Goal: Information Seeking & Learning: Learn about a topic

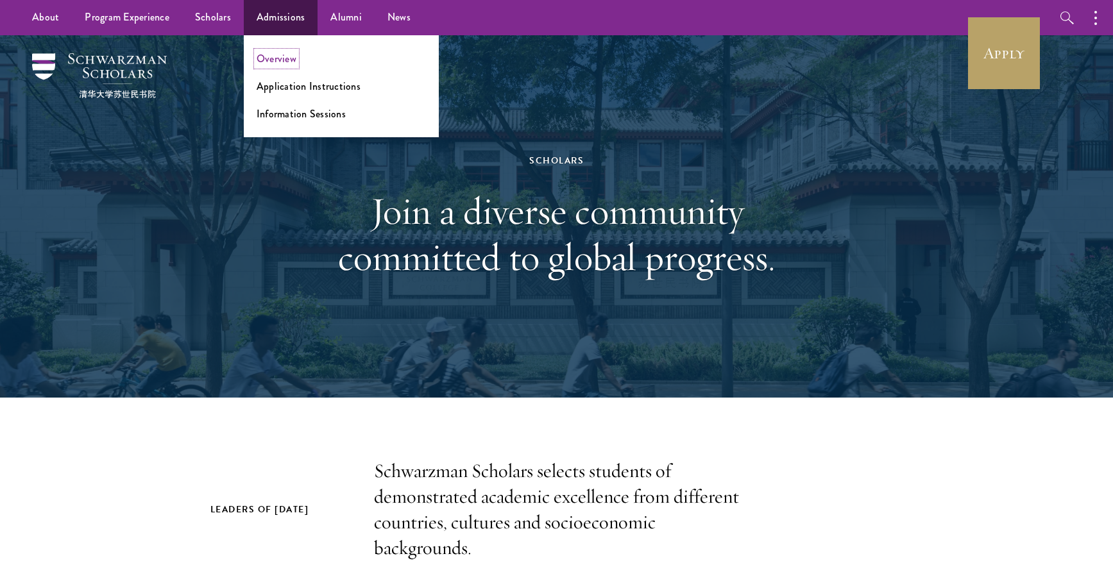
click at [292, 55] on link "Overview" at bounding box center [277, 58] width 40 height 15
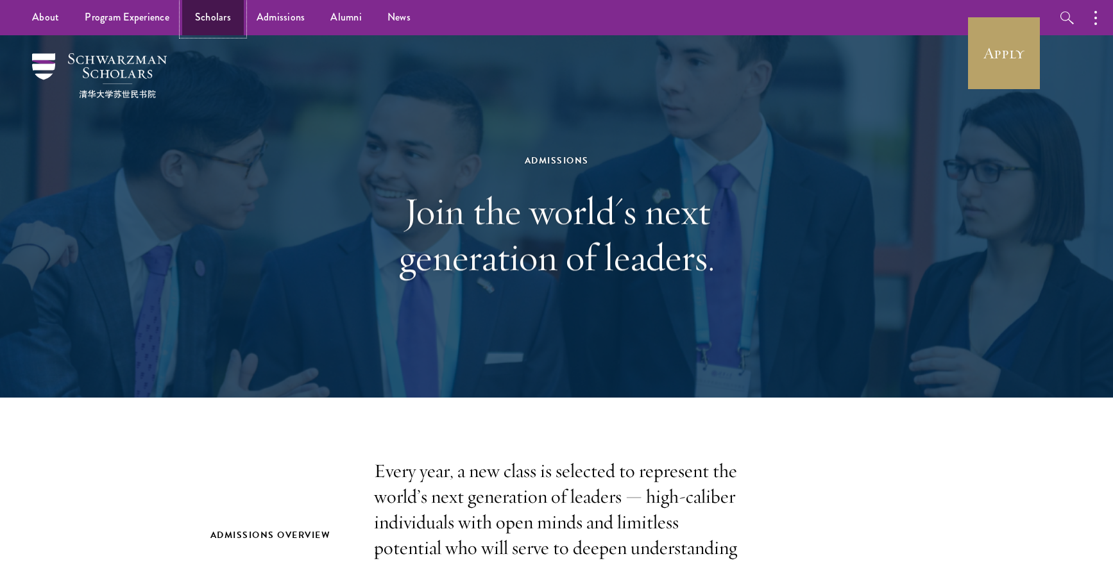
click at [208, 22] on link "Scholars" at bounding box center [213, 17] width 62 height 35
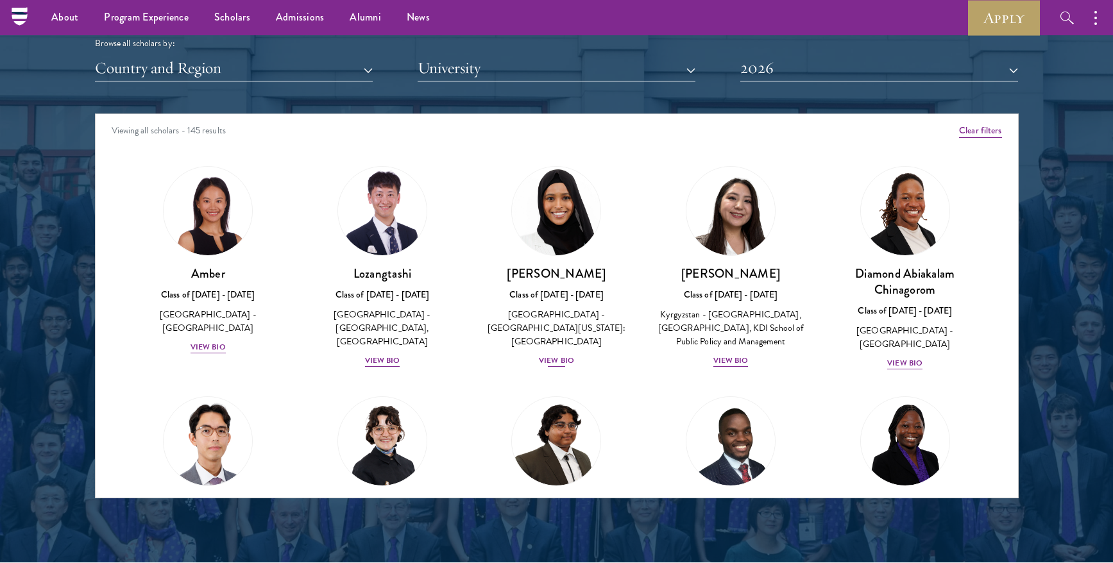
scroll to position [1547, 0]
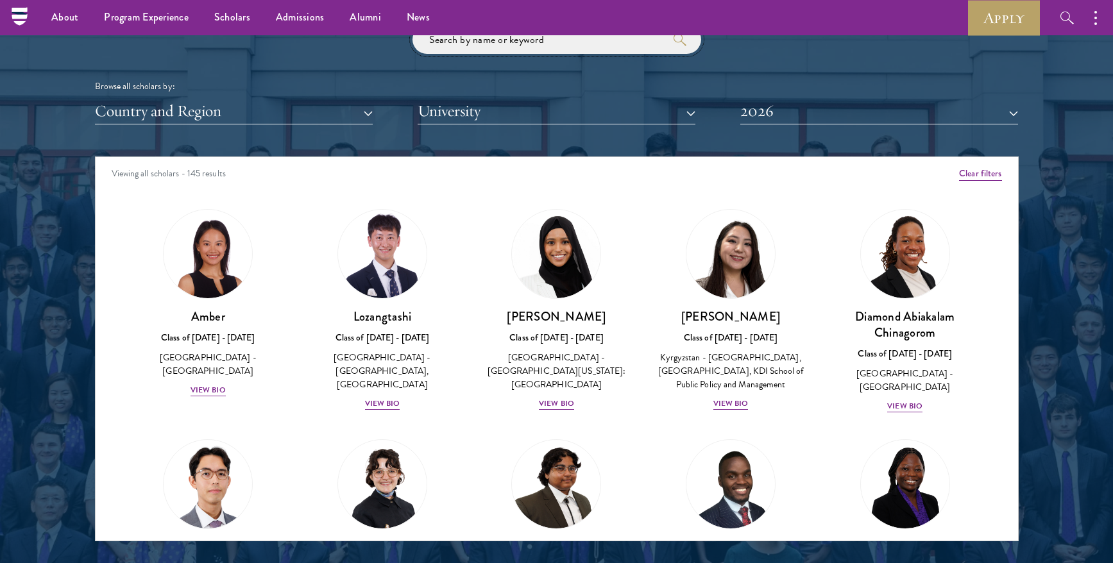
click at [538, 43] on input "search" at bounding box center [556, 39] width 289 height 29
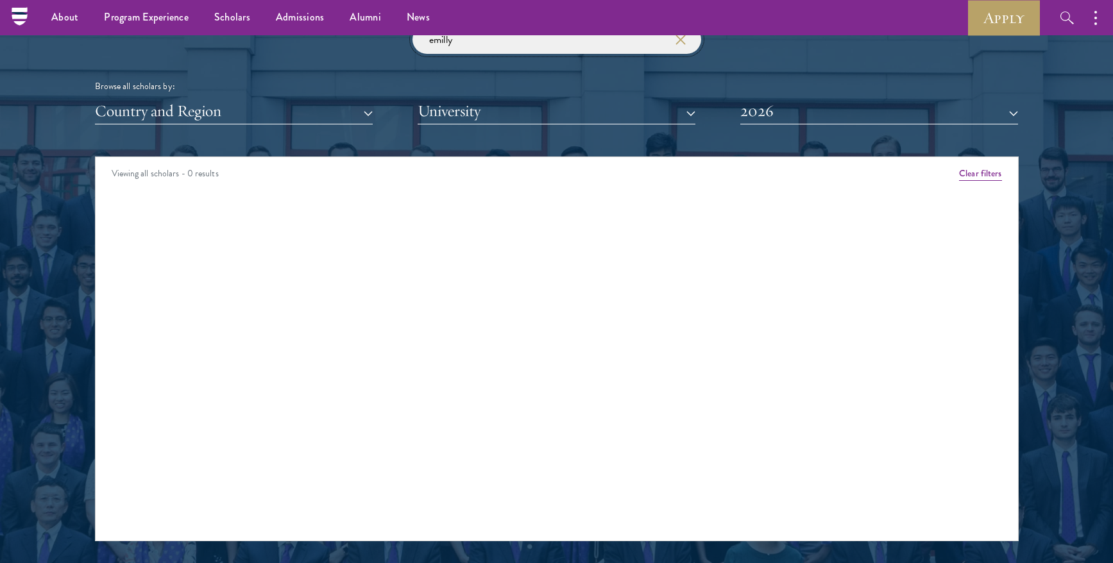
type input "emilly"
click button "submit" at bounding box center [0, 0] width 0 height 0
click at [795, 105] on button "2026" at bounding box center [879, 111] width 278 height 26
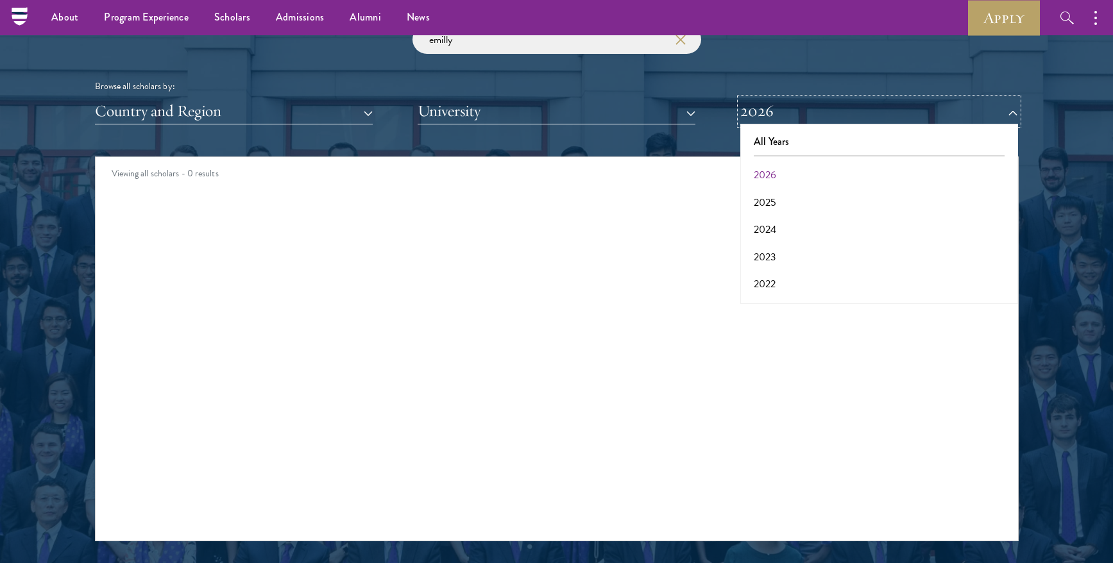
scroll to position [28, 0]
click at [783, 226] on button "2023" at bounding box center [879, 229] width 270 height 27
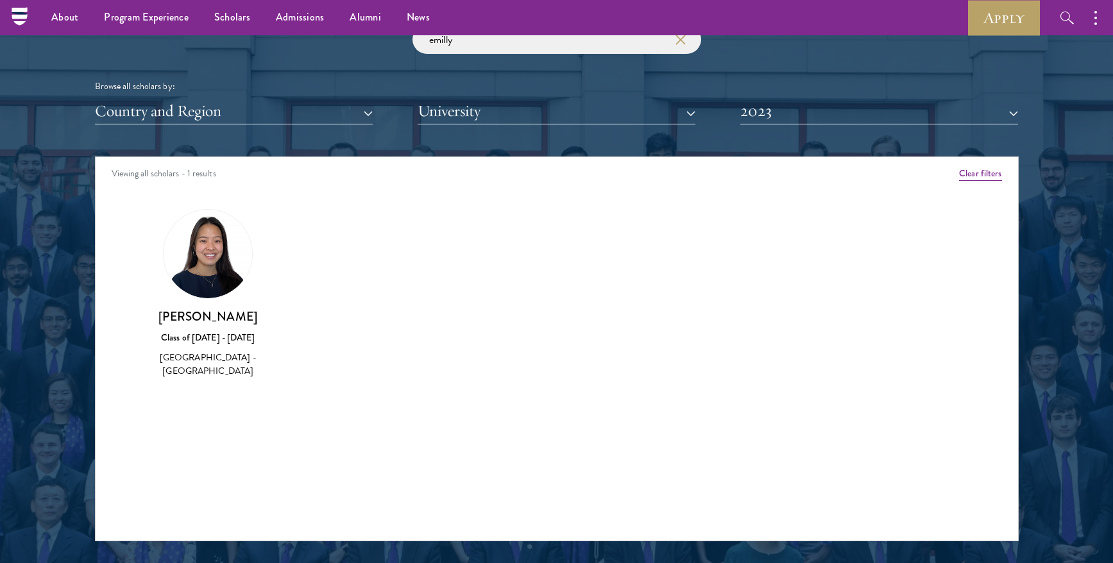
click at [224, 246] on img at bounding box center [208, 254] width 89 height 89
click at [213, 269] on img at bounding box center [208, 254] width 89 height 89
click at [209, 321] on h3 "[PERSON_NAME]" at bounding box center [208, 317] width 149 height 16
click at [207, 353] on div "[GEOGRAPHIC_DATA] - [GEOGRAPHIC_DATA]" at bounding box center [208, 364] width 149 height 27
click at [199, 382] on div "Amber Class of 2025 - 2026 China - Peking University View Bio Cirenquji Class o…" at bounding box center [557, 305] width 922 height 225
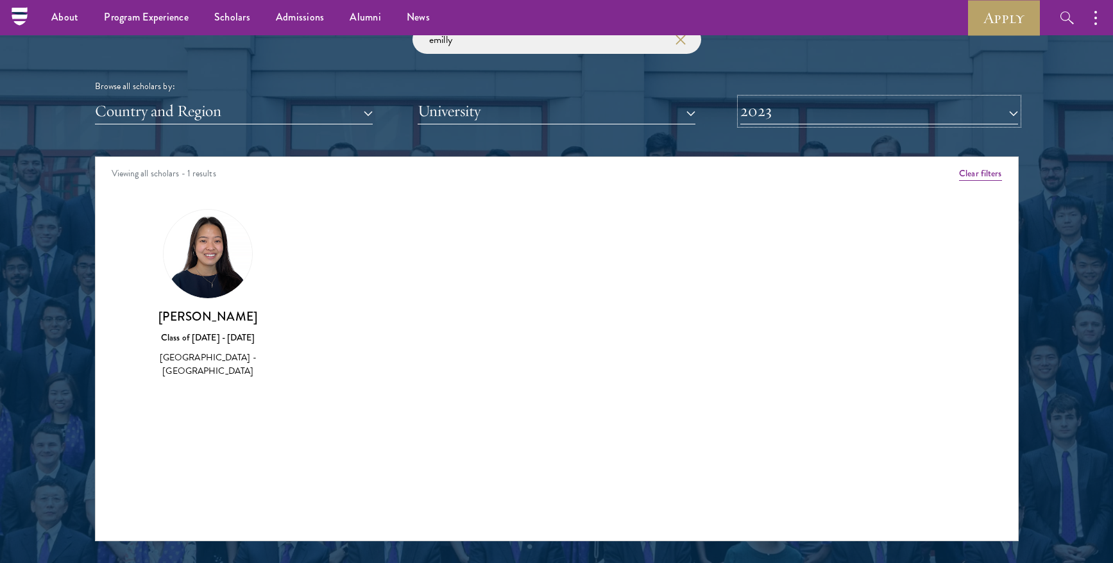
click at [829, 108] on button "2023" at bounding box center [879, 111] width 278 height 26
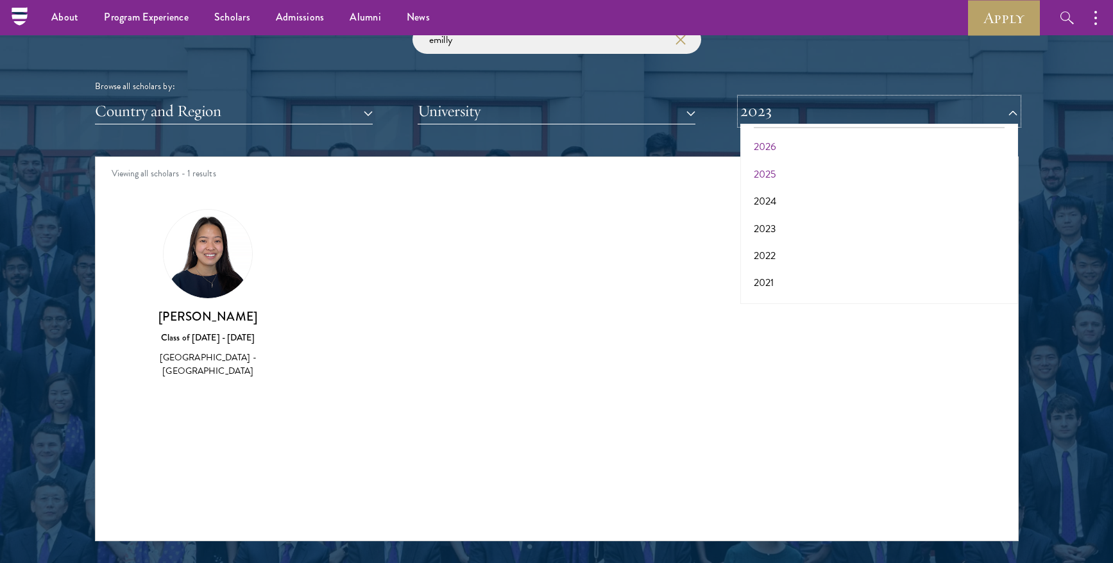
scroll to position [25, 0]
click at [781, 158] on button "2026" at bounding box center [879, 150] width 270 height 27
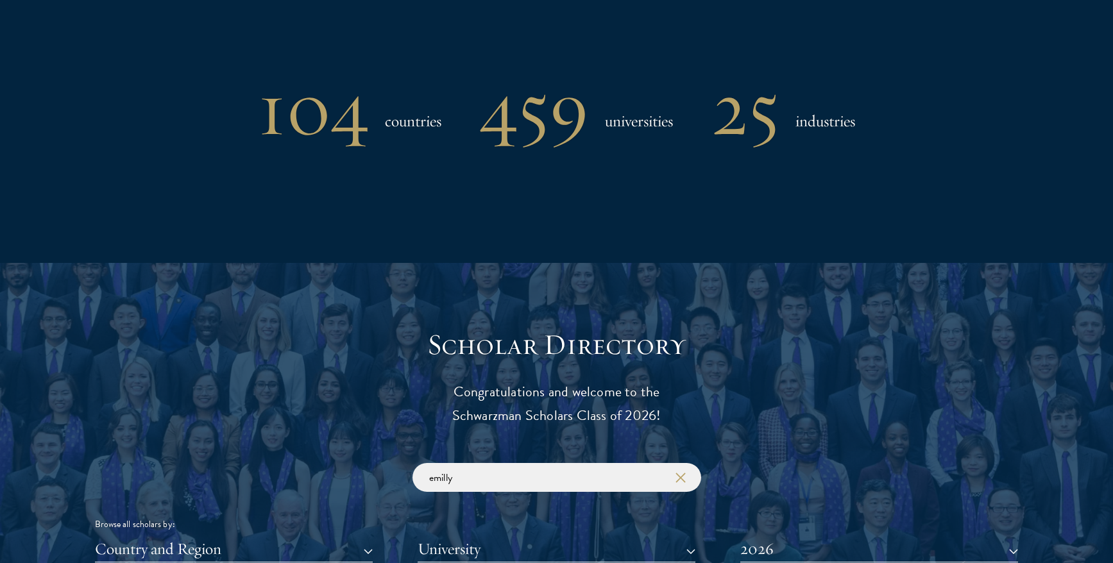
scroll to position [1283, 0]
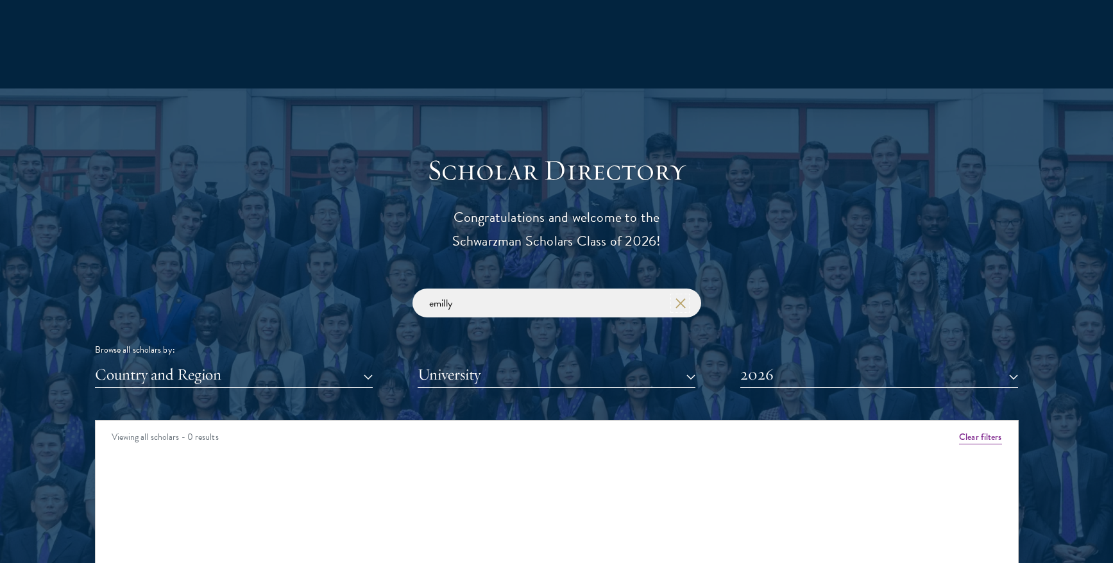
click at [681, 309] on button "button" at bounding box center [680, 303] width 13 height 13
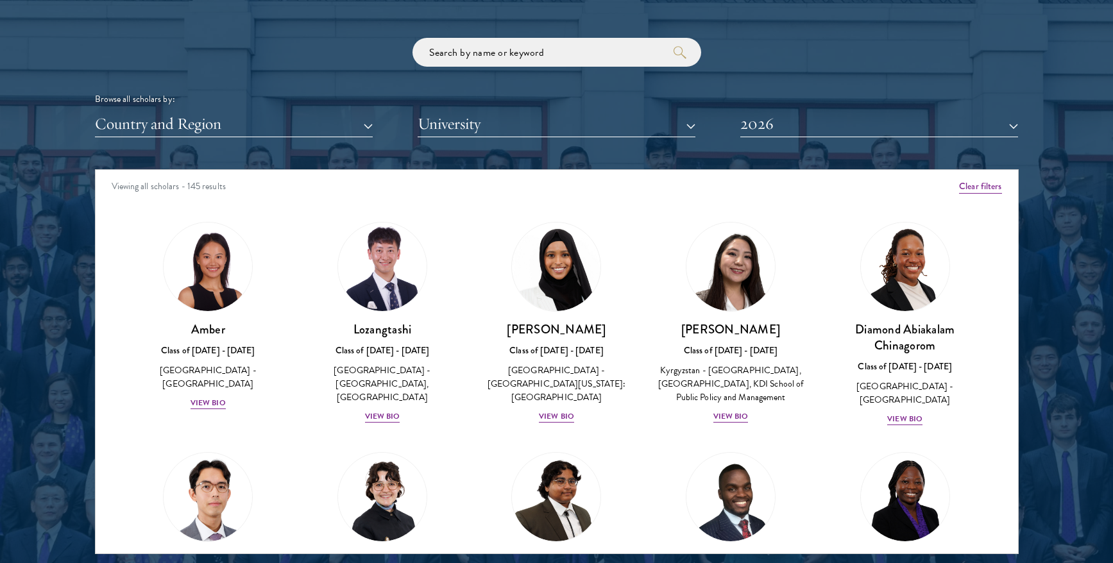
scroll to position [1558, 0]
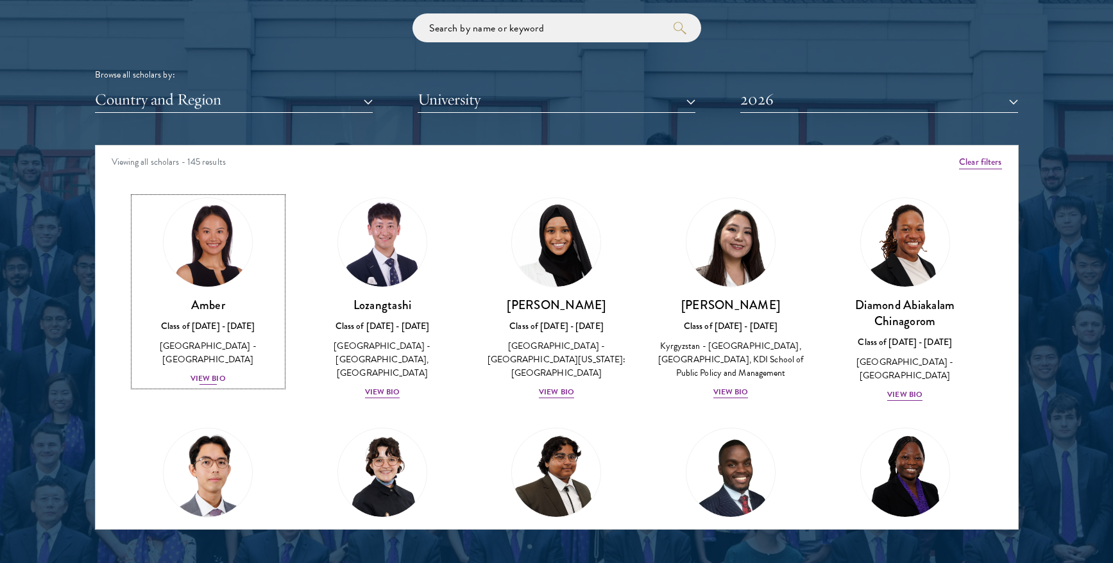
click at [216, 373] on div "View Bio" at bounding box center [208, 379] width 35 height 12
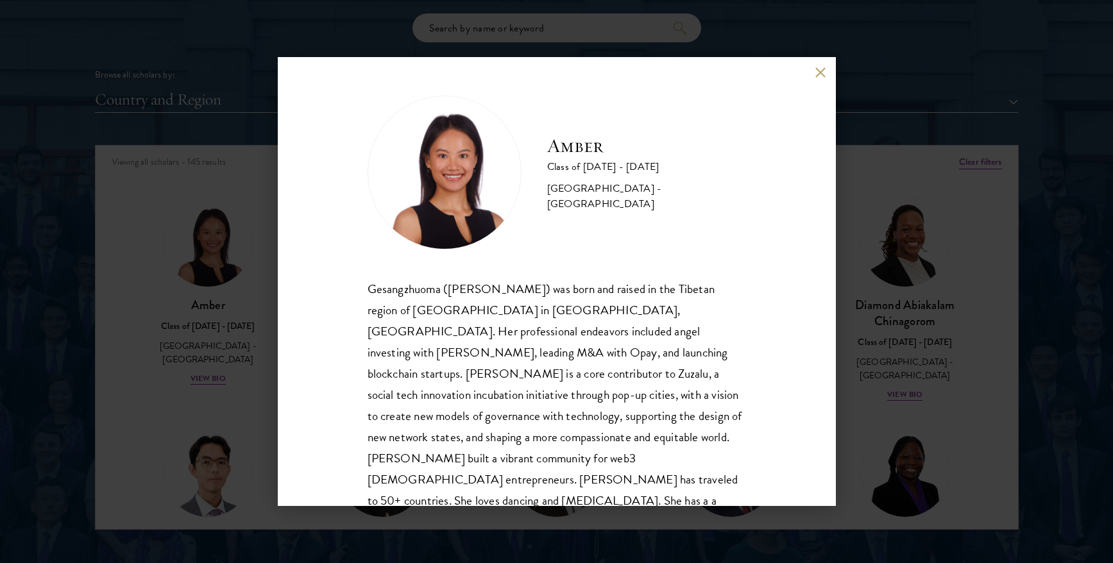
scroll to position [22, 0]
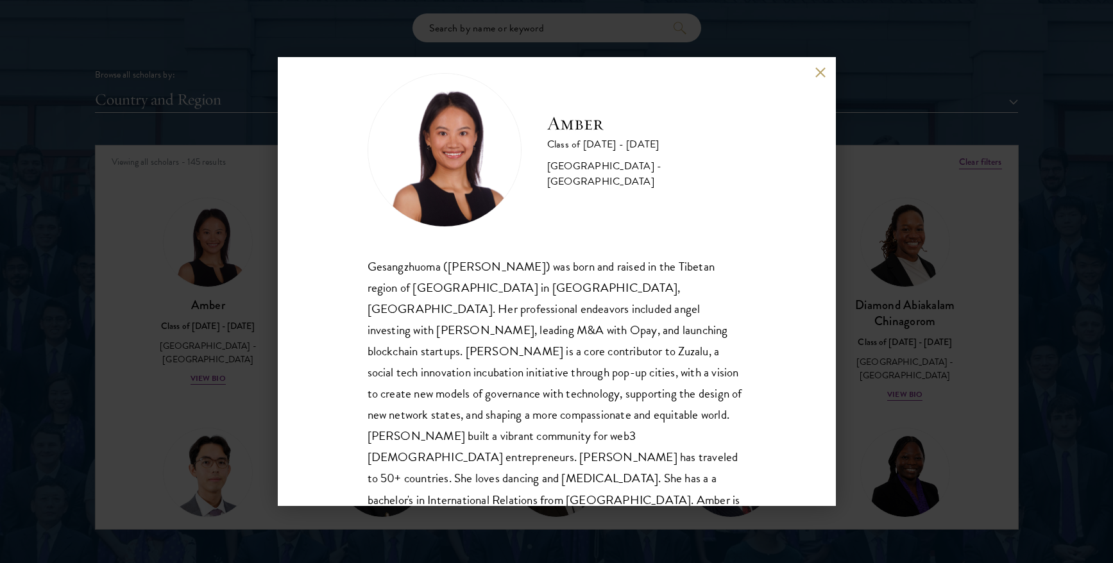
click at [521, 327] on div "Gesangzhuoma (Amber) was born and raised in the Tibetan region of Shangri-La in…" at bounding box center [557, 394] width 378 height 276
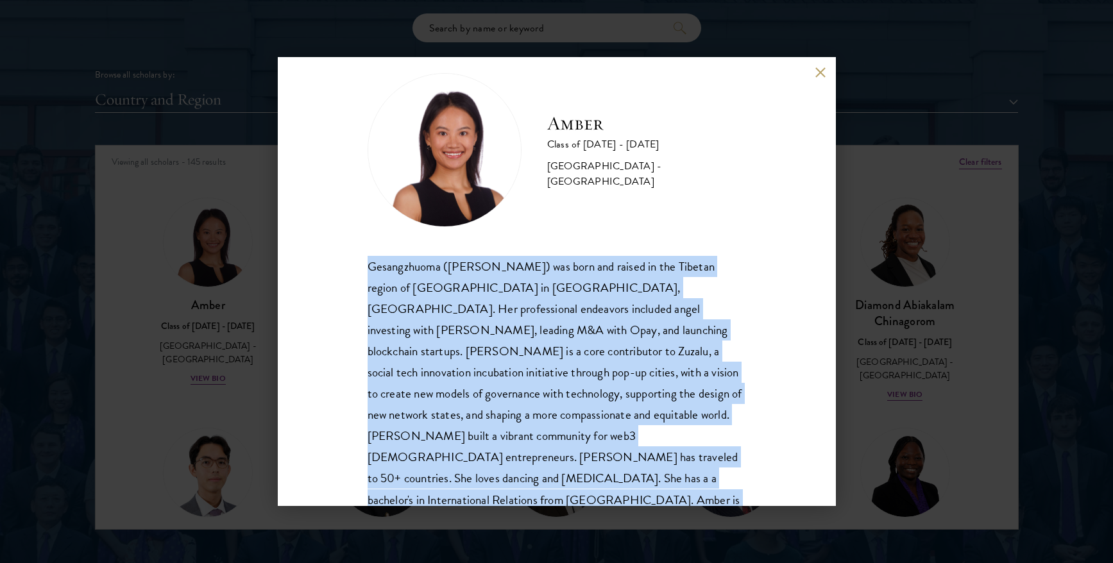
click at [521, 327] on div "Gesangzhuoma (Amber) was born and raised in the Tibetan region of Shangri-La in…" at bounding box center [557, 394] width 378 height 276
copy body "Gesangzhuoma (Amber) was born and raised in the Tibetan region of Shangri-La in…"
click at [819, 71] on button at bounding box center [820, 72] width 11 height 11
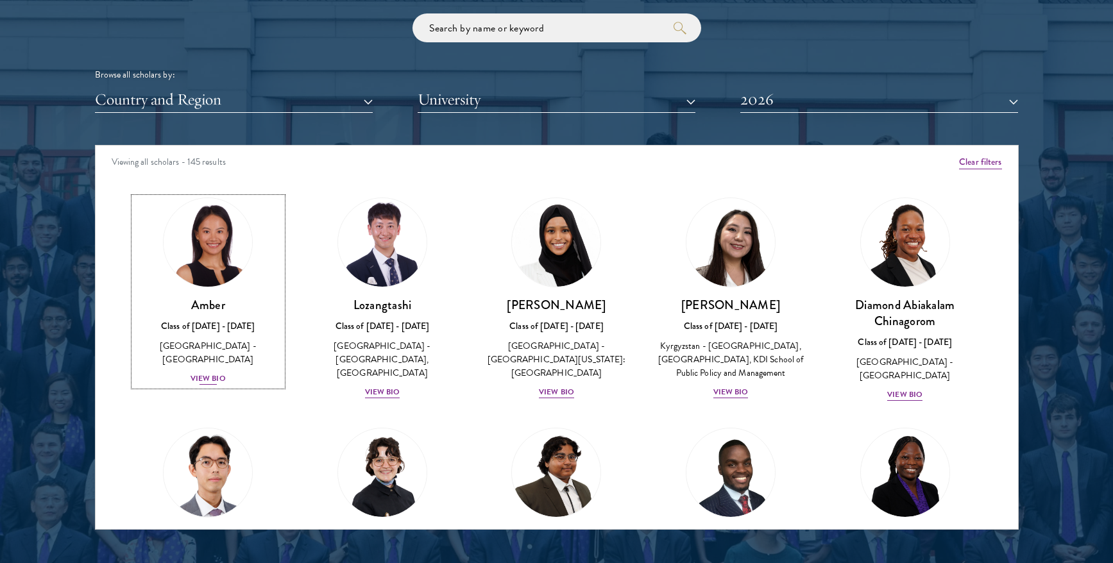
click at [208, 359] on div "Amber Class of [DATE] - [DATE] [GEOGRAPHIC_DATA] - [GEOGRAPHIC_DATA] View Bio" at bounding box center [208, 341] width 149 height 89
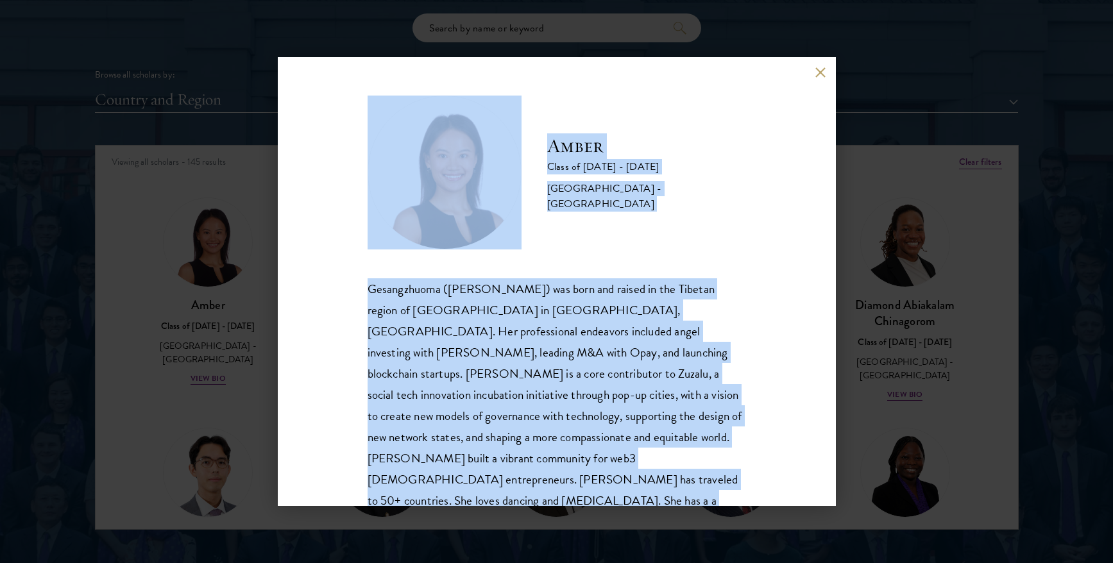
click at [567, 380] on div "Gesangzhuoma (Amber) was born and raised in the Tibetan region of Shangri-La in…" at bounding box center [557, 416] width 378 height 276
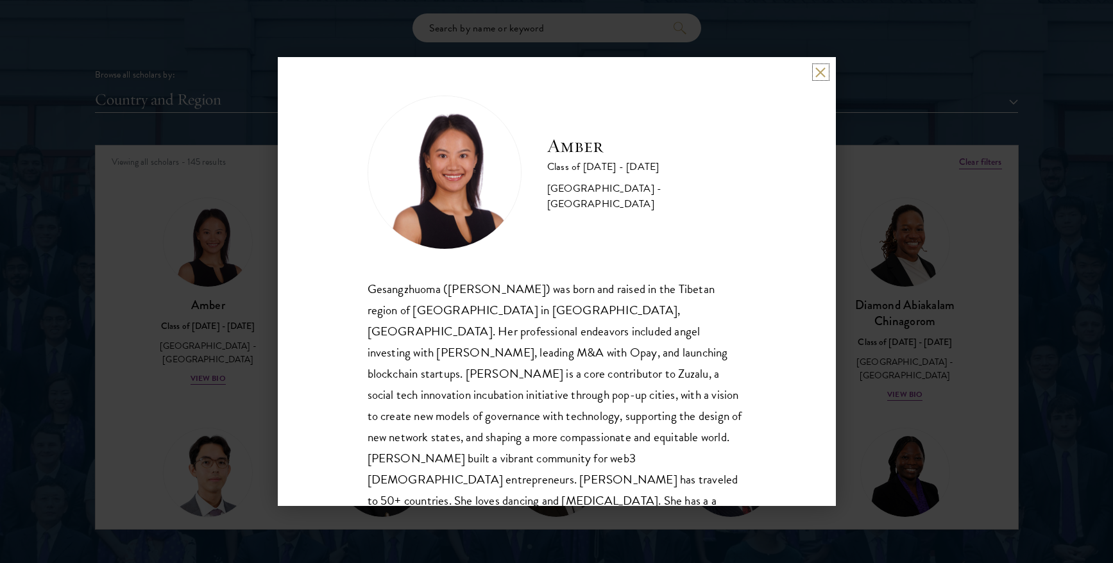
click at [822, 74] on button at bounding box center [820, 72] width 11 height 11
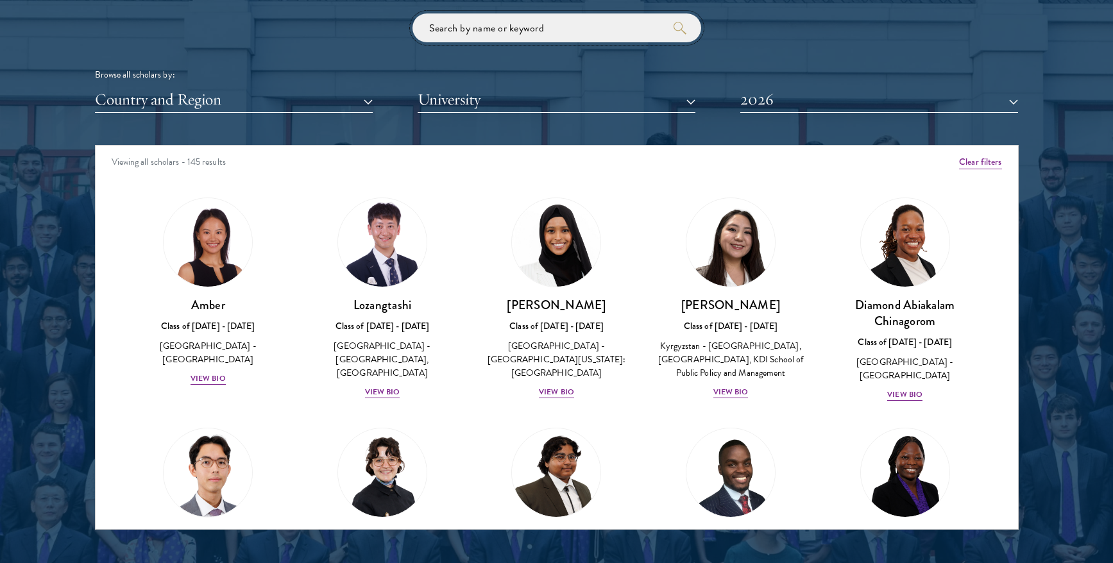
click at [539, 29] on input "search" at bounding box center [556, 27] width 289 height 29
type input "sanjeev"
click button "submit" at bounding box center [0, 0] width 0 height 0
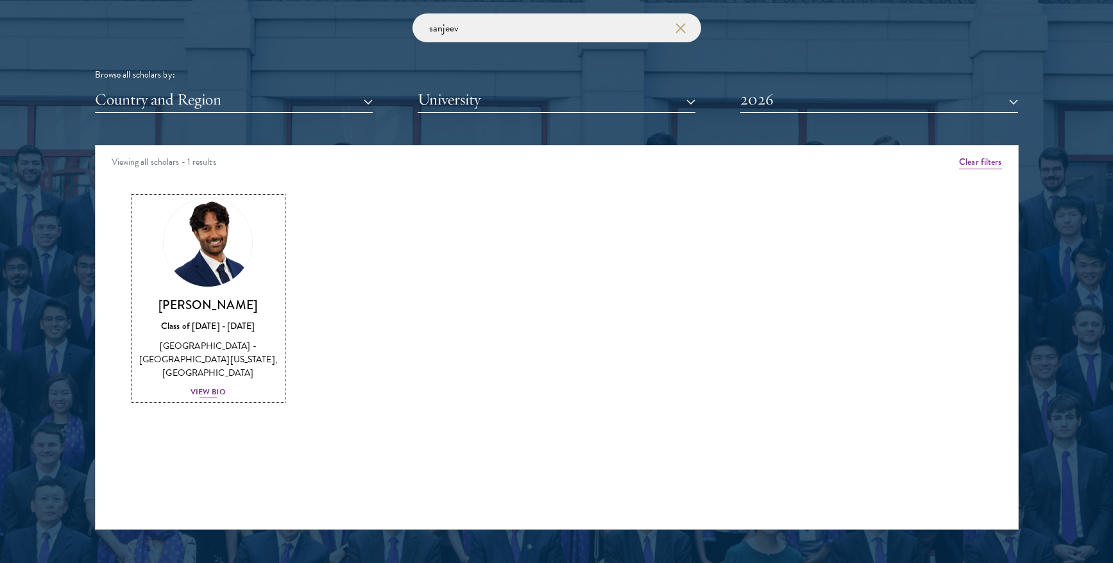
click at [200, 386] on div "View Bio" at bounding box center [208, 392] width 35 height 12
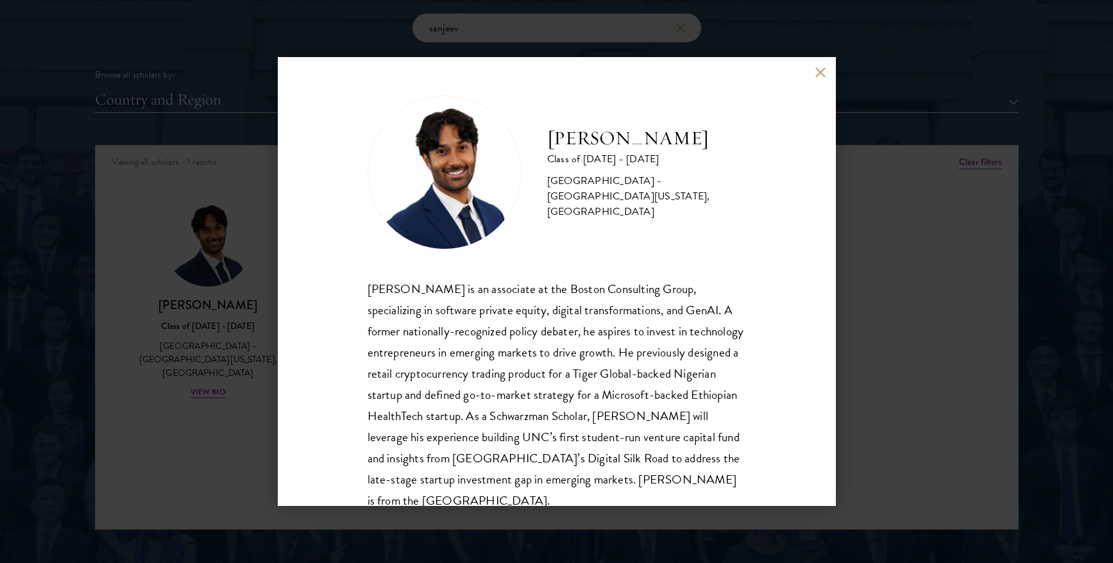
scroll to position [22, 0]
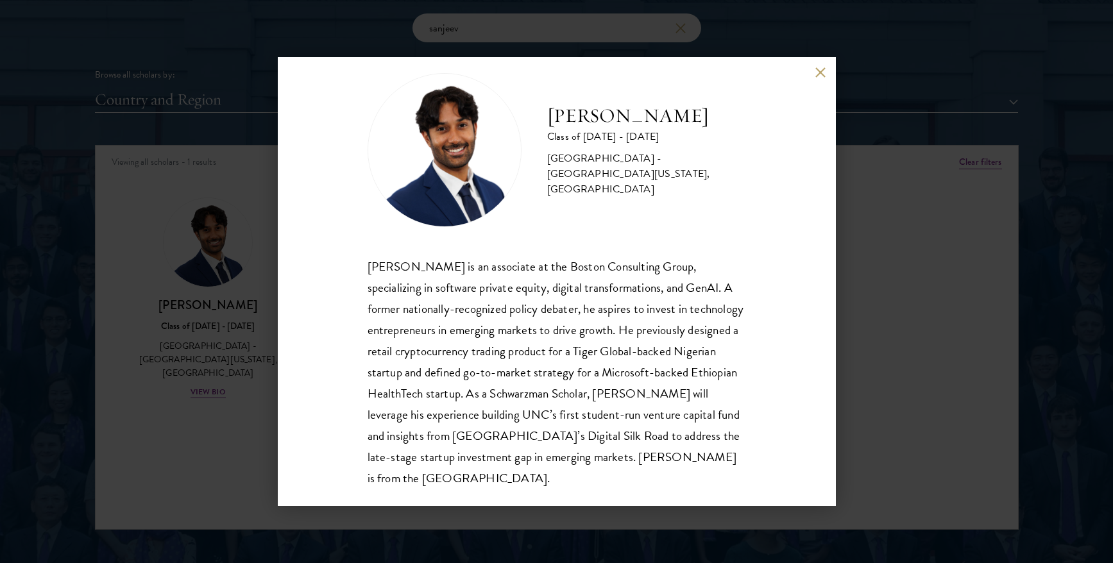
click at [514, 405] on div "Sanjeev Musuvathy is an associate at the Boston Consulting Group, specializing …" at bounding box center [557, 373] width 378 height 234
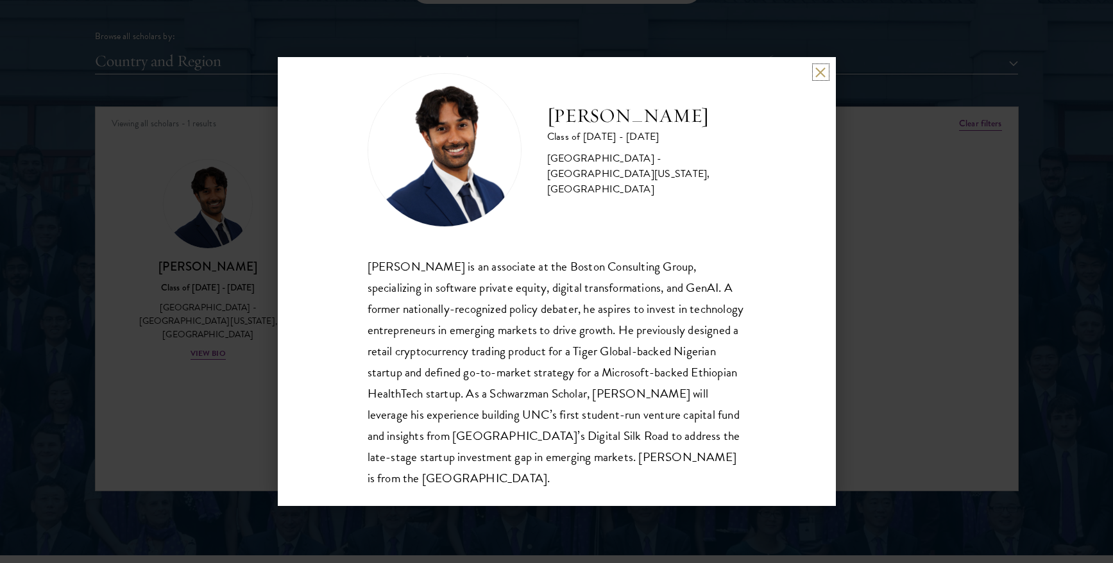
click at [822, 71] on button at bounding box center [820, 72] width 11 height 11
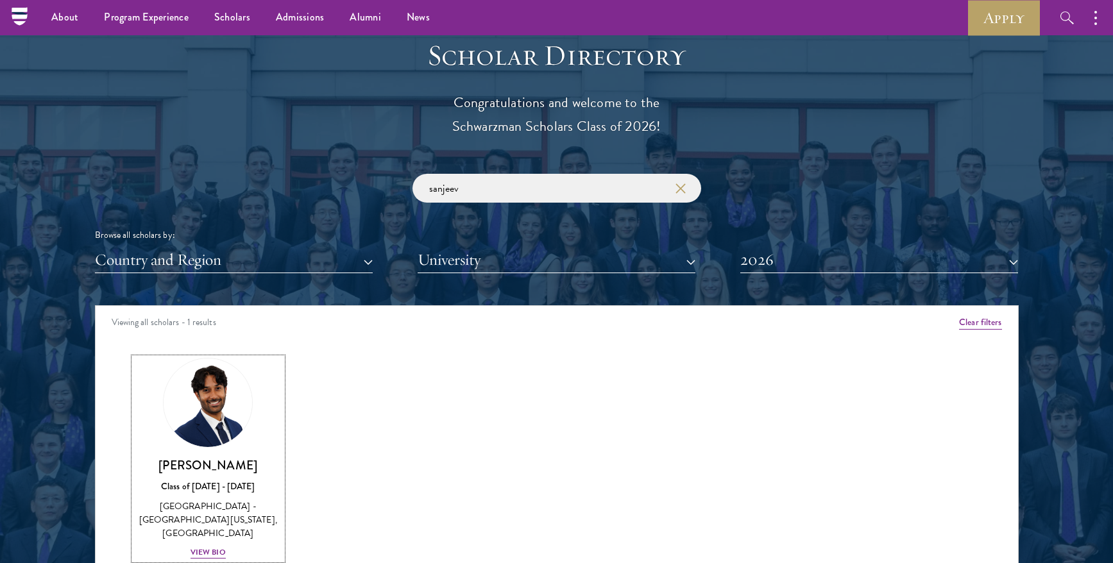
scroll to position [1358, 0]
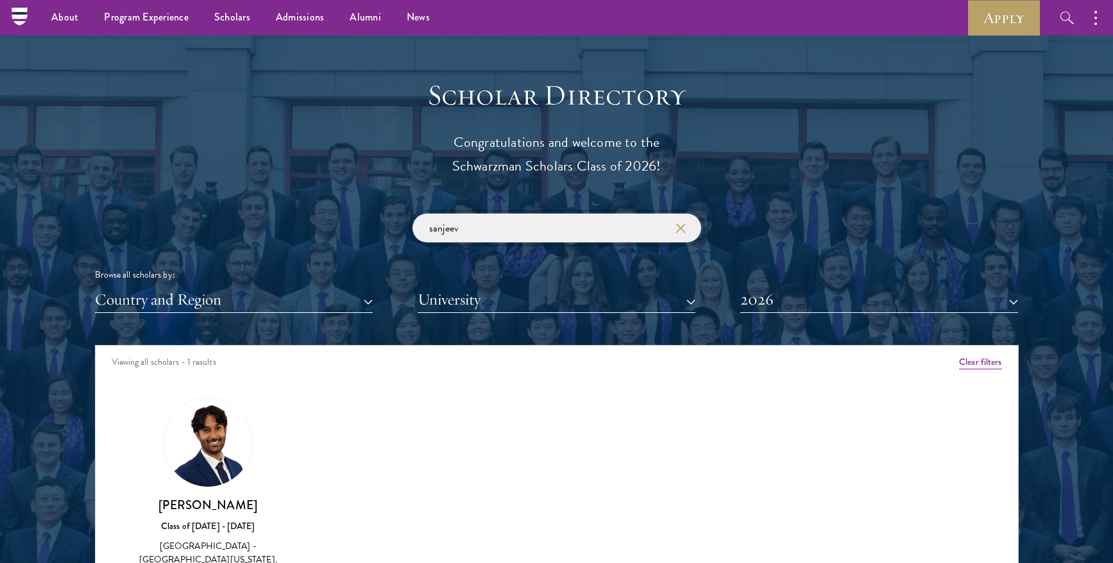
click at [583, 229] on input "sanjeev" at bounding box center [556, 228] width 289 height 29
click at [683, 231] on icon "button" at bounding box center [680, 228] width 10 height 10
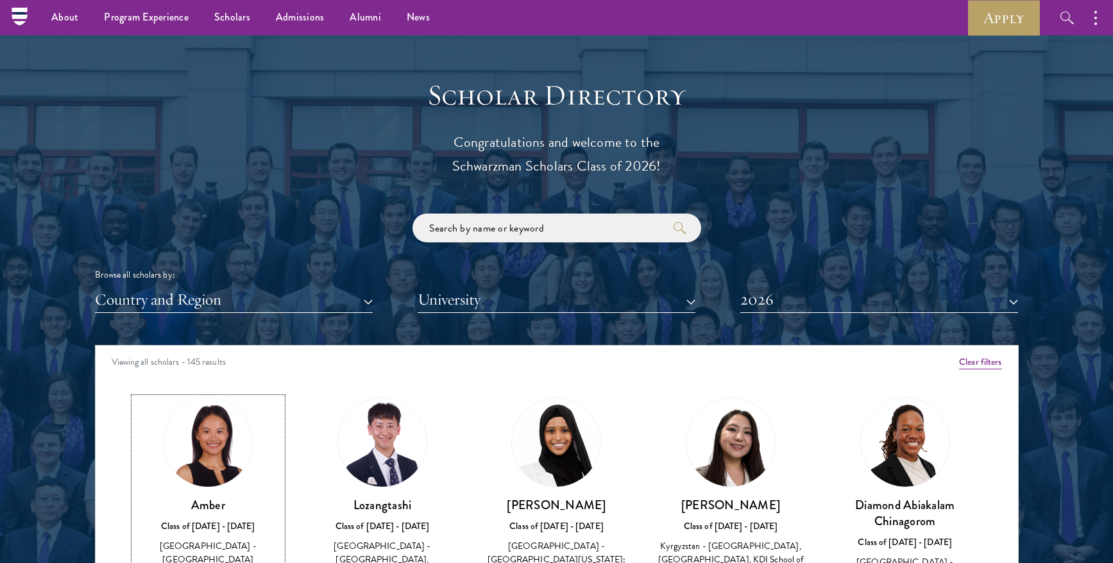
click at [219, 455] on img at bounding box center [208, 443] width 98 height 98
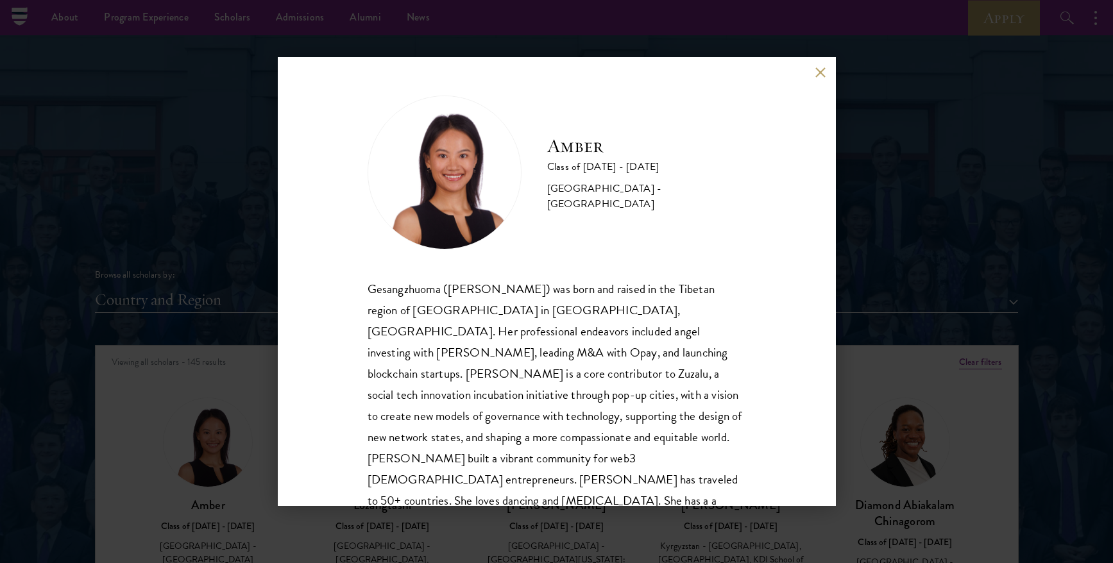
drag, startPoint x: 912, startPoint y: 348, endPoint x: 863, endPoint y: 354, distance: 49.7
click at [912, 348] on div "Amber Class of 2025 - 2026 China - Peking University Gesangzhuoma (Amber) was b…" at bounding box center [556, 281] width 1113 height 563
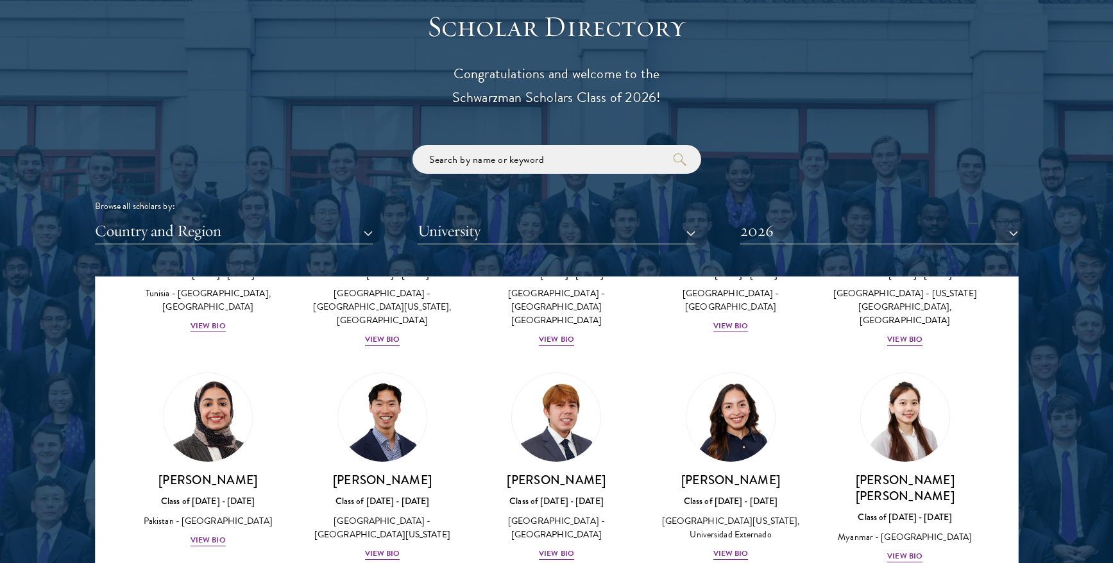
scroll to position [4242, 0]
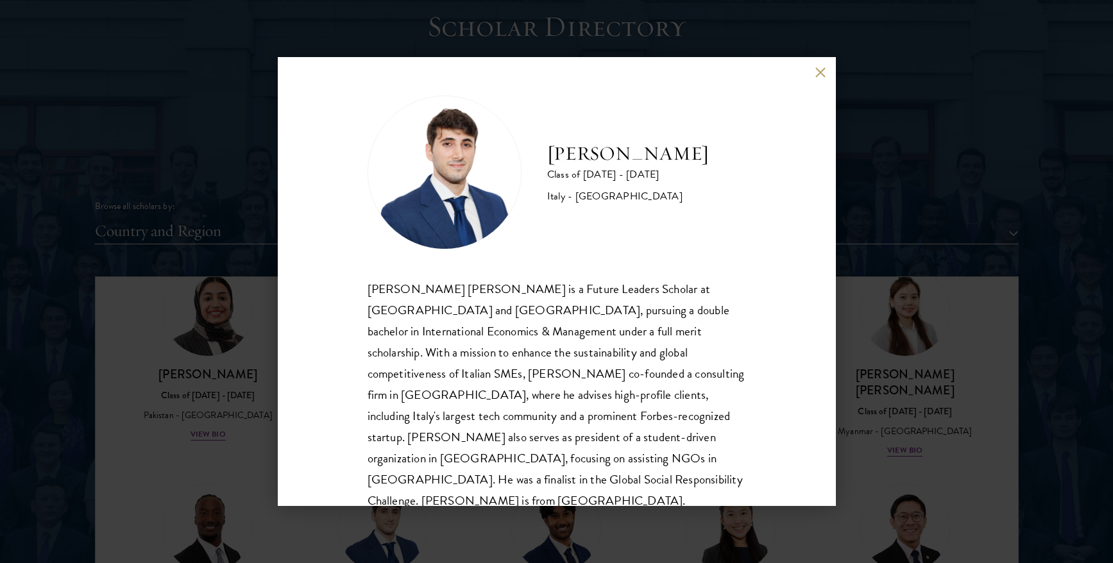
click at [905, 413] on div "Federico Musso Class of 2025 - 2026 Italy - Bocconi University Federico Alessan…" at bounding box center [556, 281] width 1113 height 563
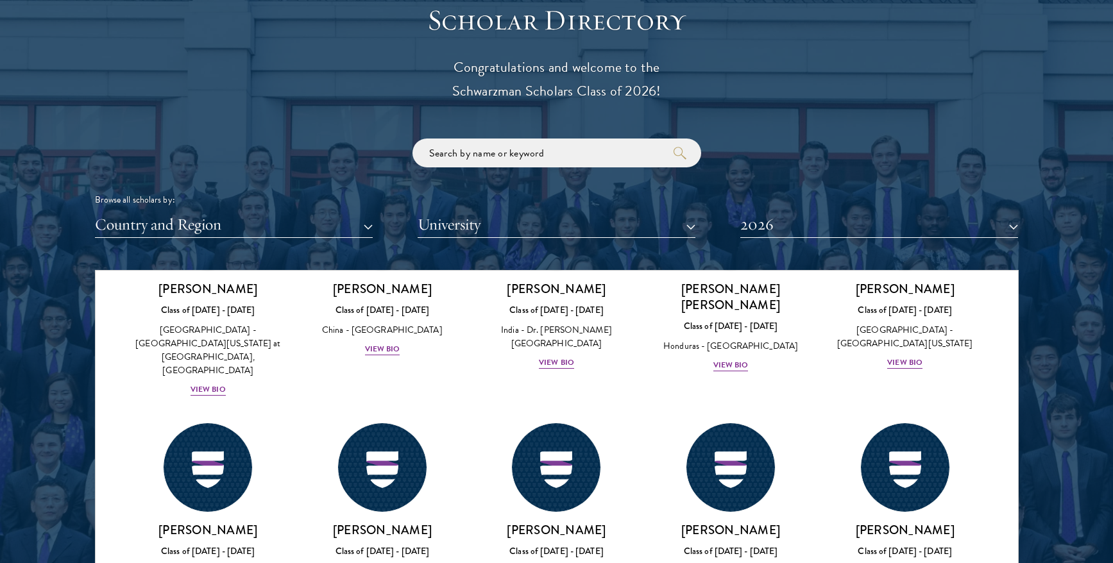
scroll to position [2700, 0]
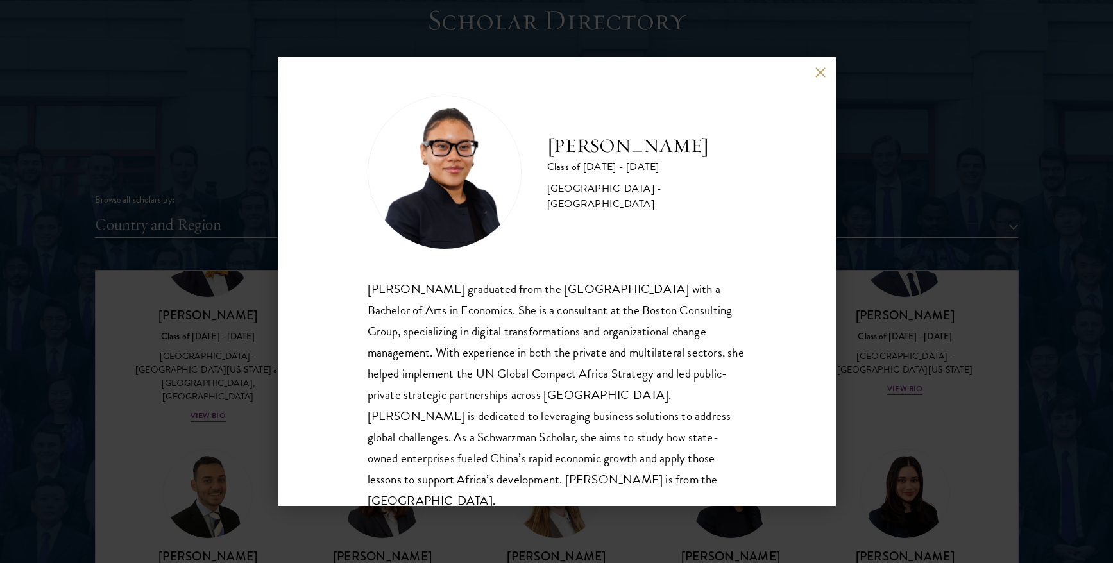
scroll to position [20, 0]
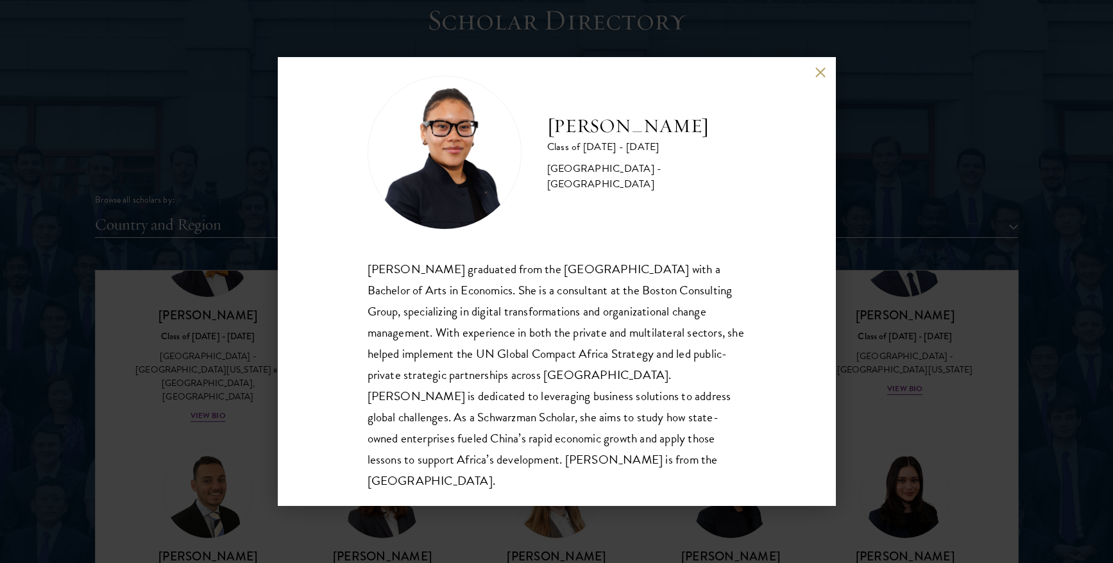
click at [878, 260] on div "Maxime Kpangbai Class of 2025 - 2026 United States of America - University of C…" at bounding box center [556, 281] width 1113 height 563
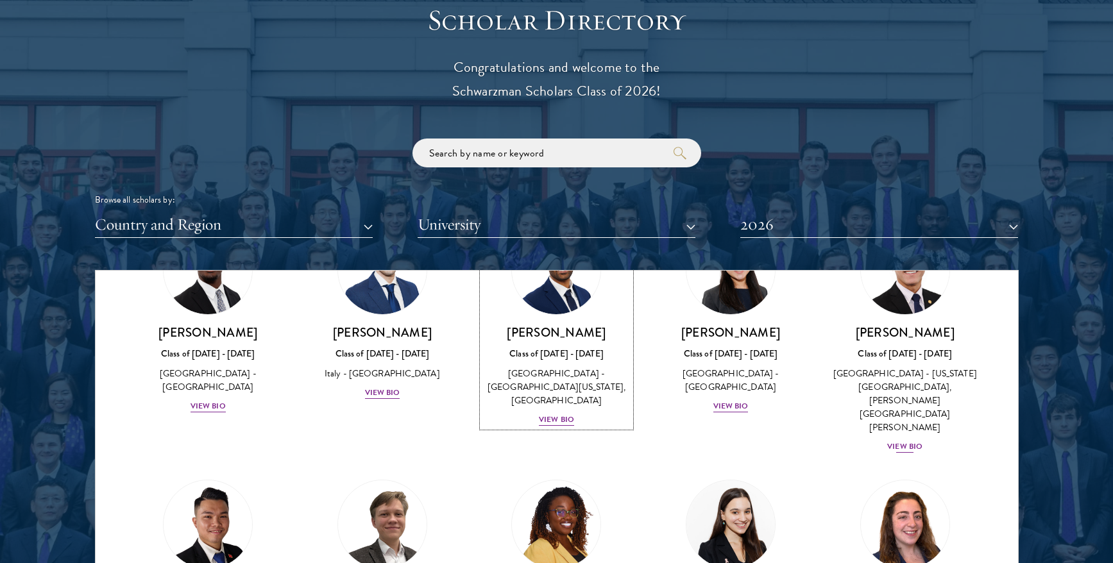
scroll to position [4613, 0]
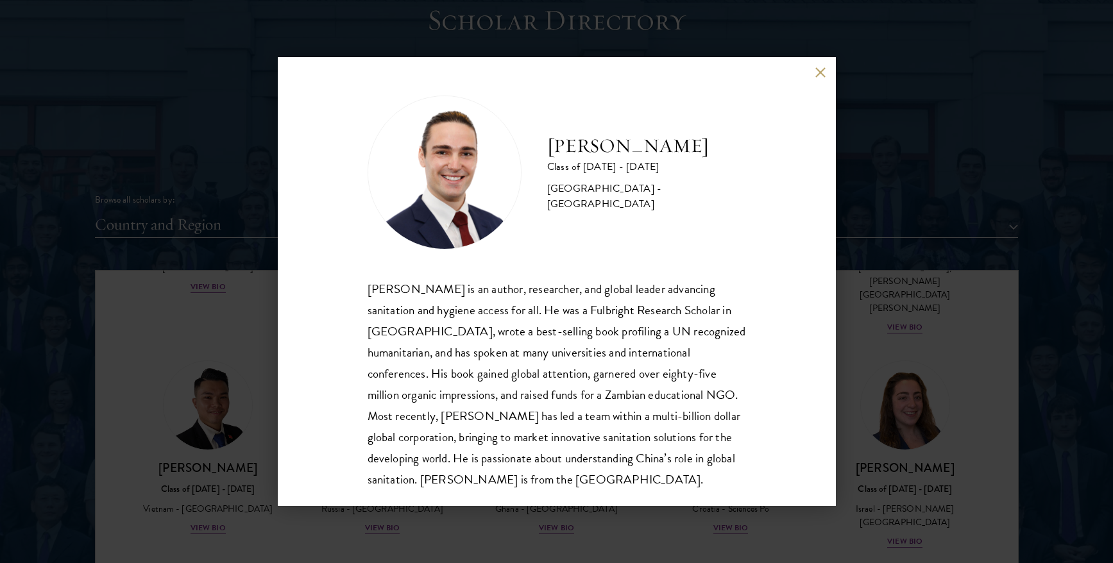
scroll to position [20, 0]
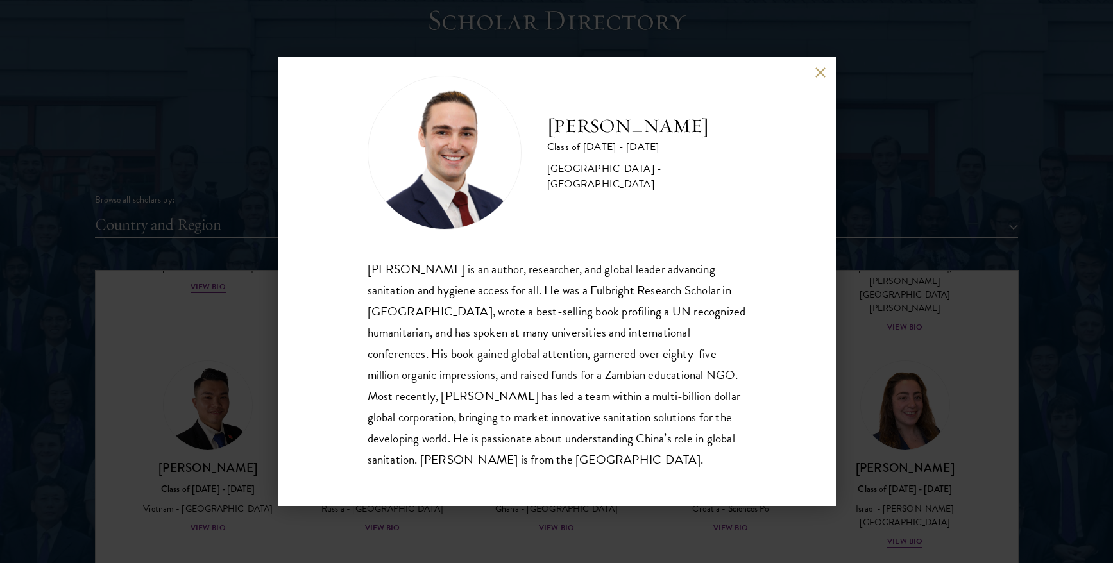
click at [890, 376] on div "Joseph Schmitt Class of 2025 - 2026 United States of America - Northeastern Uni…" at bounding box center [556, 281] width 1113 height 563
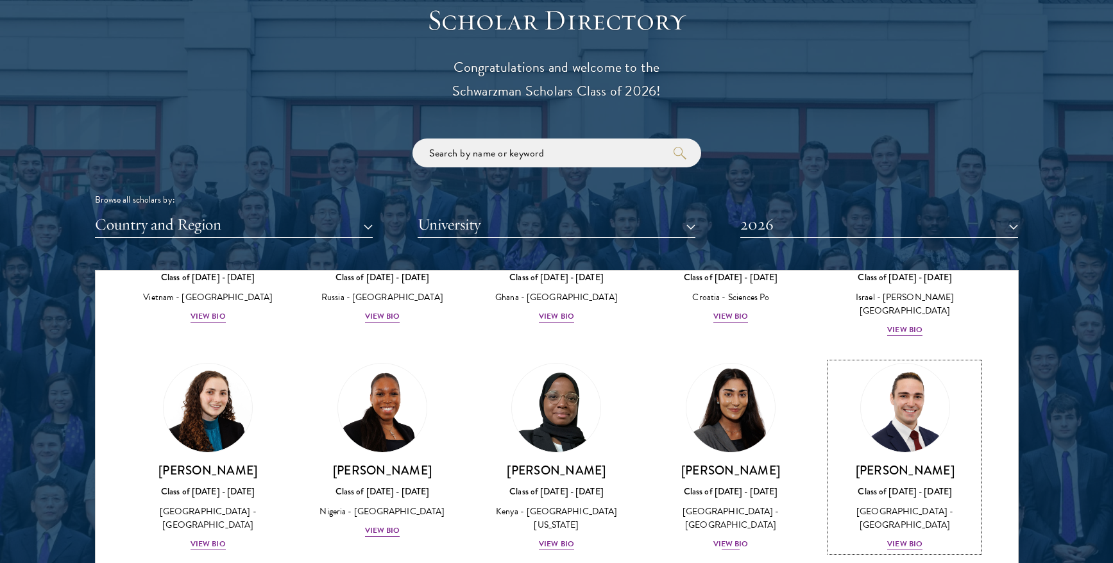
scroll to position [4826, 0]
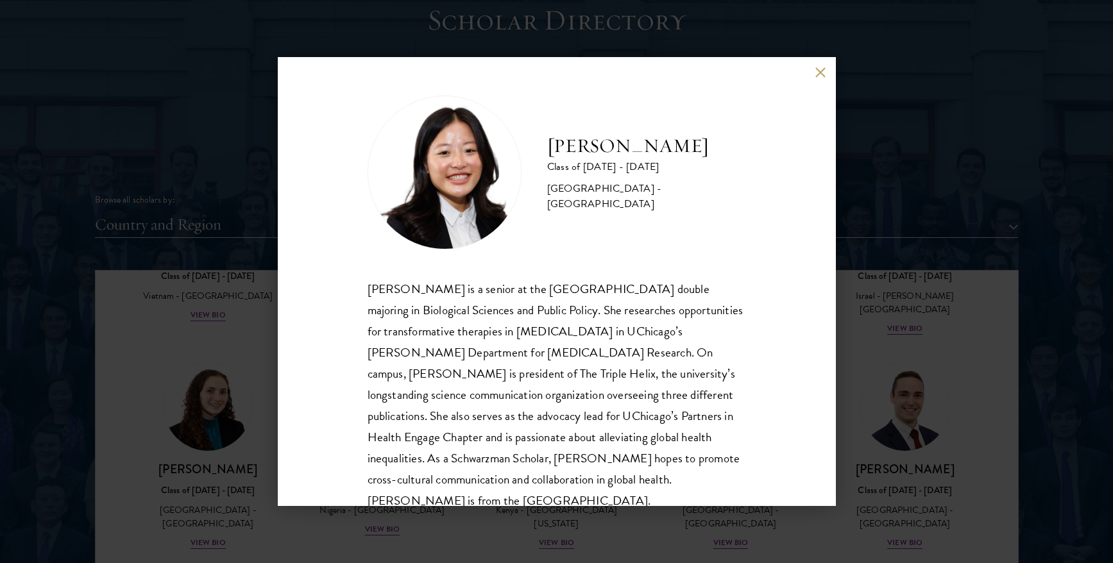
click at [892, 346] on div "Emily Shi Class of 2025 - 2026 United States of America - University of Chicago…" at bounding box center [556, 281] width 1113 height 563
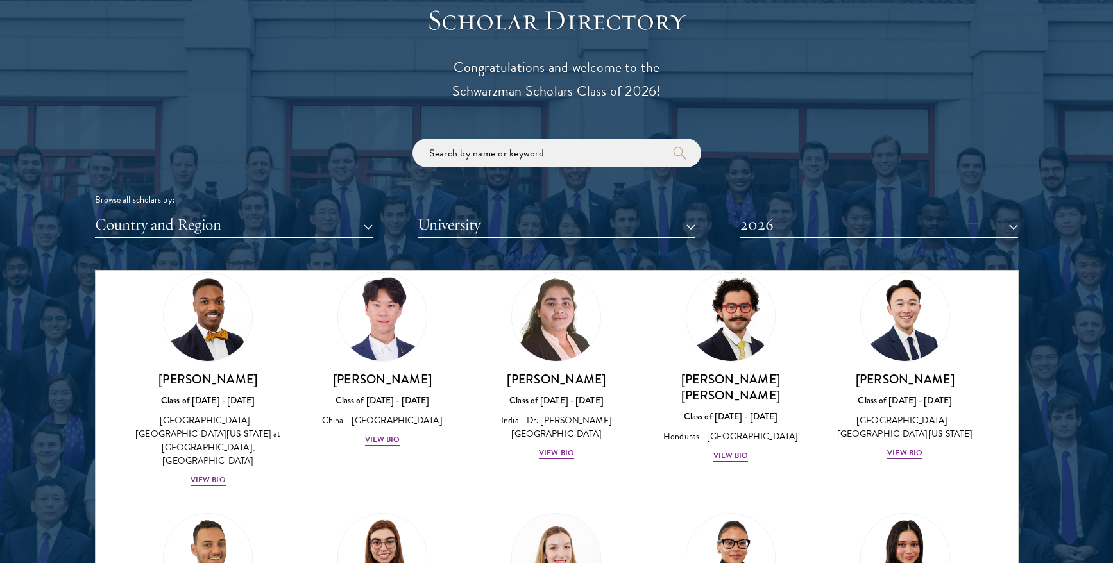
scroll to position [1524, 0]
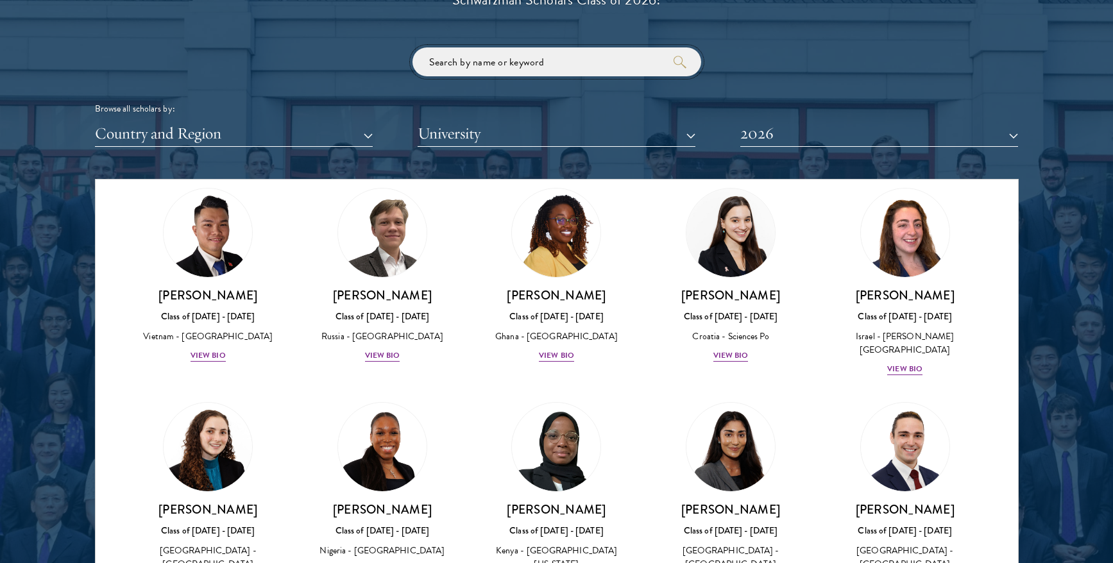
click at [562, 68] on input "search" at bounding box center [556, 61] width 289 height 29
click button "submit" at bounding box center [0, 0] width 0 height 0
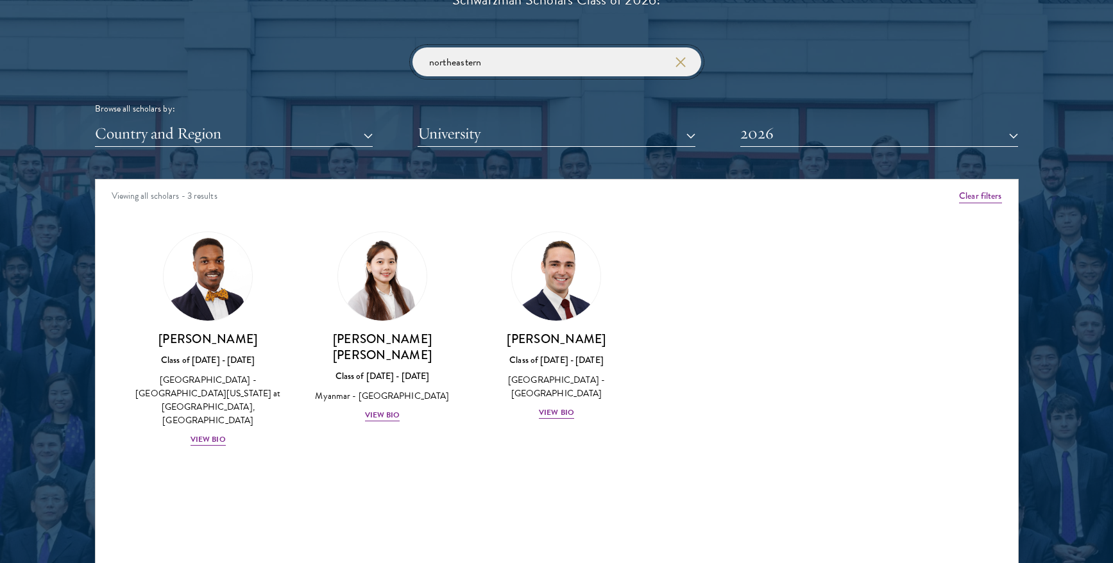
scroll to position [0, 0]
click at [374, 327] on link "[PERSON_NAME] [PERSON_NAME] Class of [DATE] - [DATE] [GEOGRAPHIC_DATA] - [GEOGR…" at bounding box center [382, 327] width 149 height 191
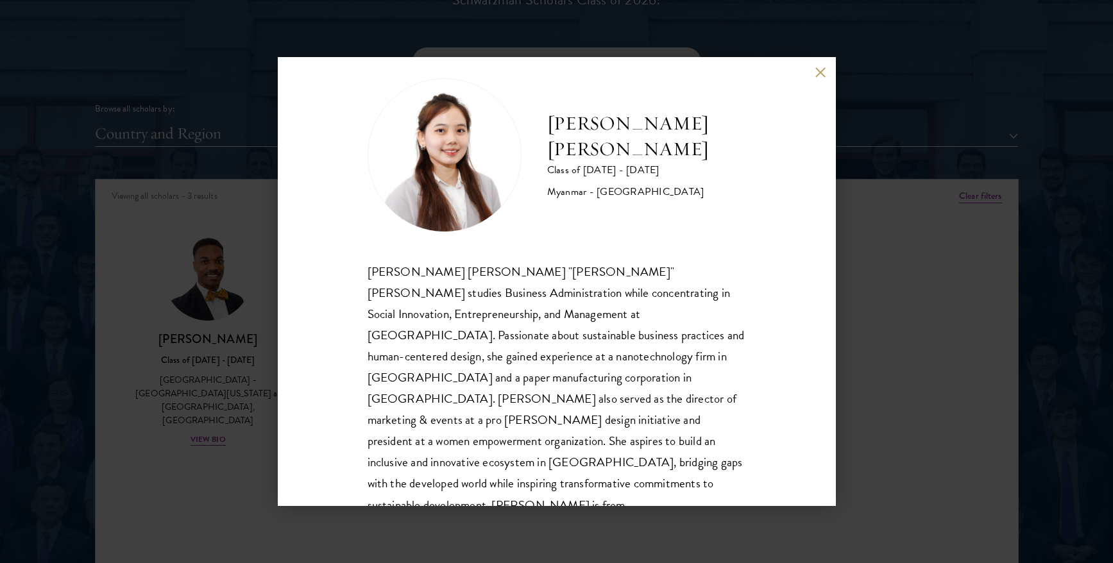
scroll to position [18, 0]
click at [820, 76] on button at bounding box center [820, 72] width 11 height 11
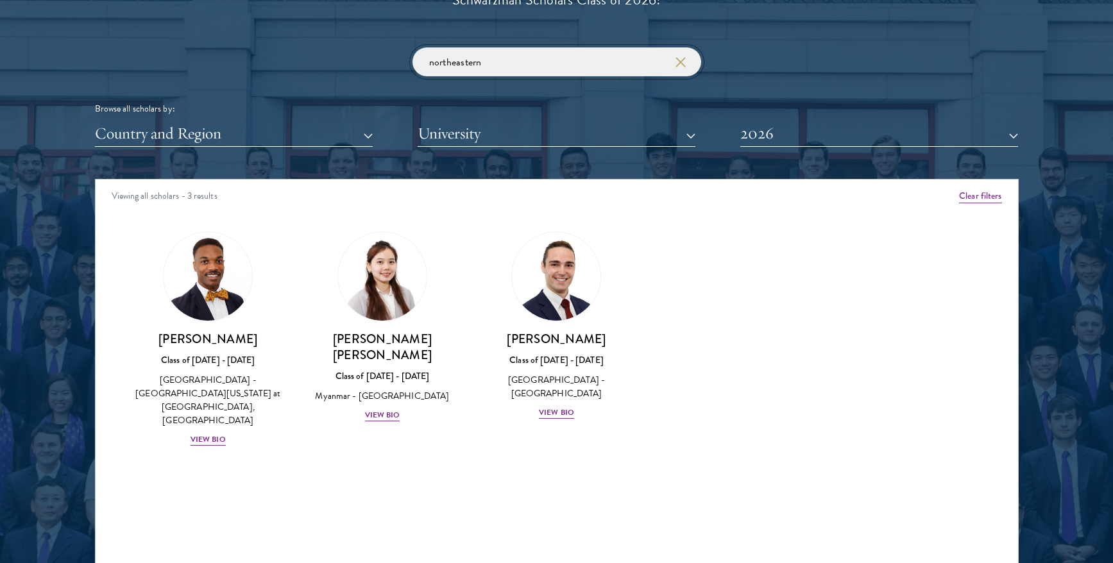
click at [501, 60] on input "northeastern" at bounding box center [556, 61] width 289 height 29
type input "a"
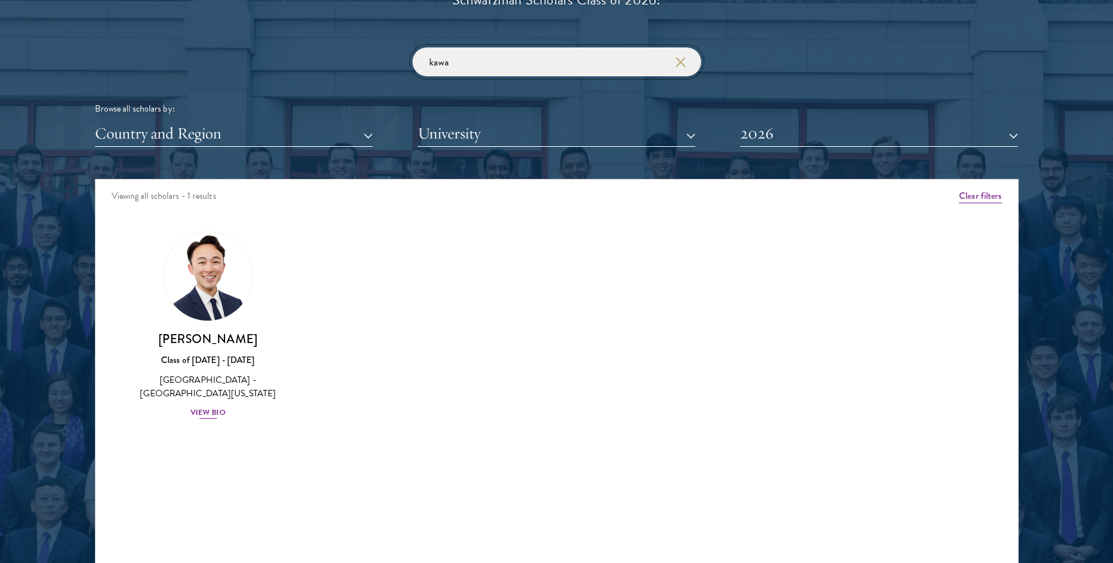
type input "kawa"
click at [221, 300] on img at bounding box center [208, 277] width 98 height 98
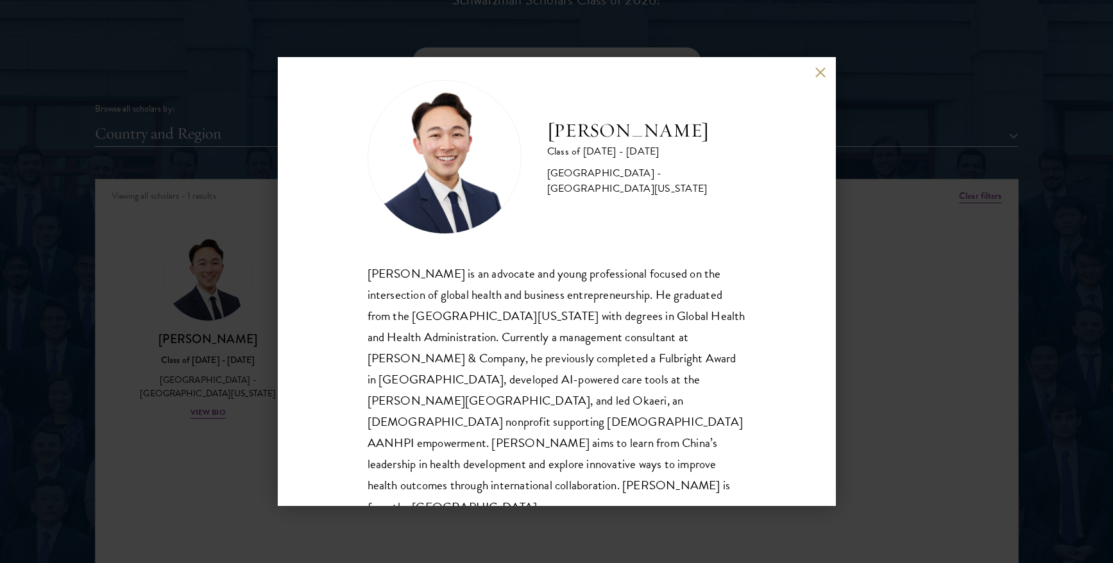
scroll to position [22, 0]
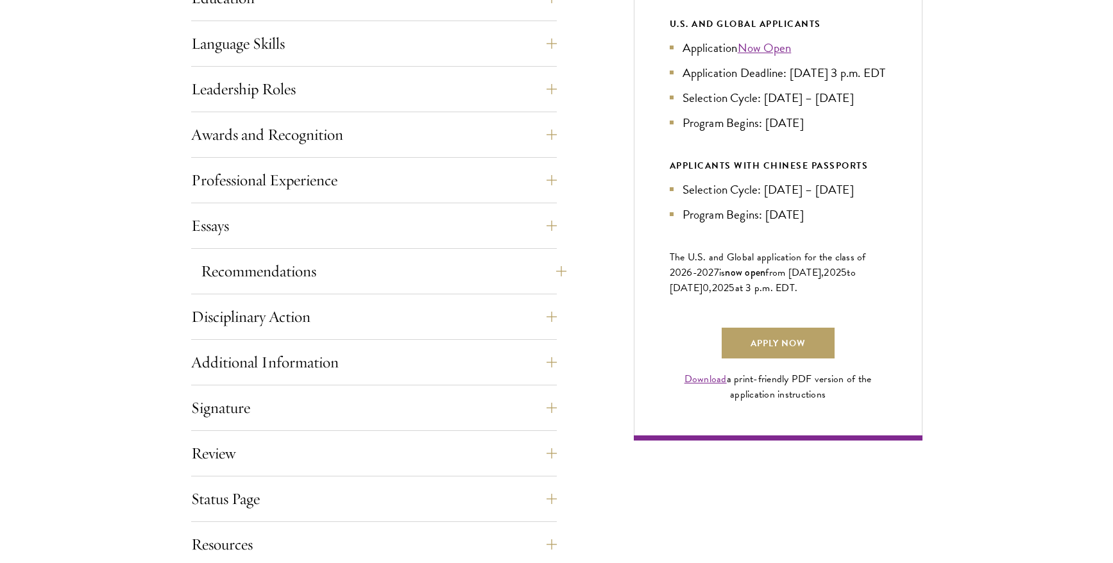
scroll to position [763, 0]
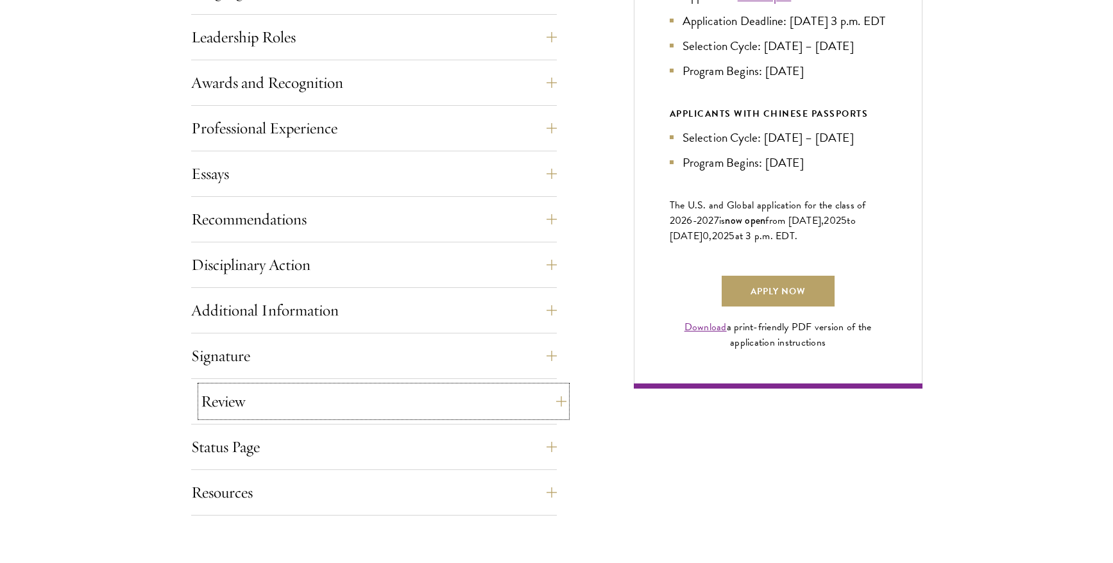
click at [309, 389] on button "Review" at bounding box center [384, 401] width 366 height 31
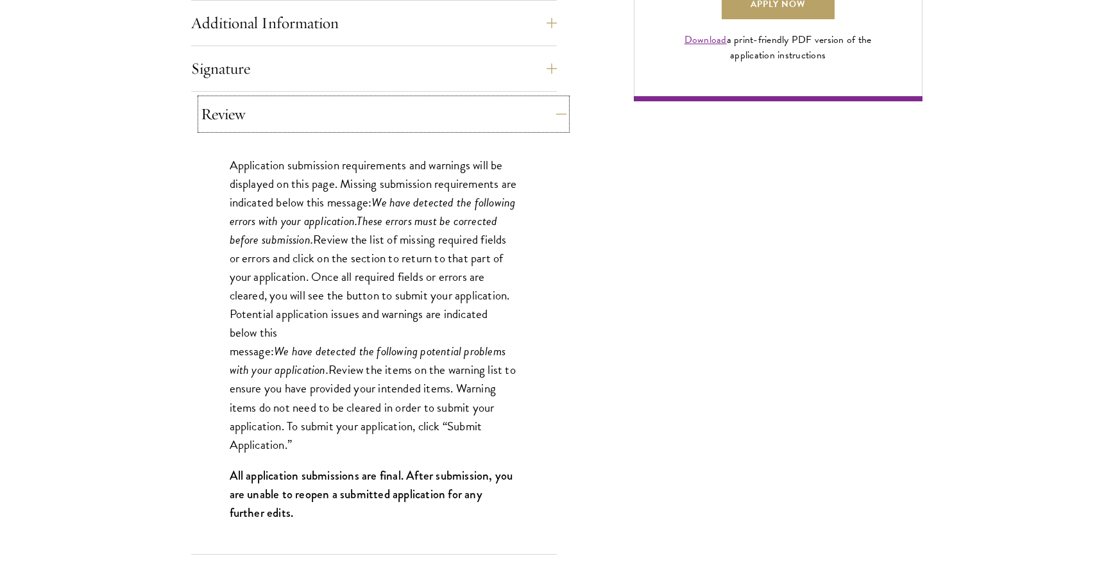
scroll to position [1135, 0]
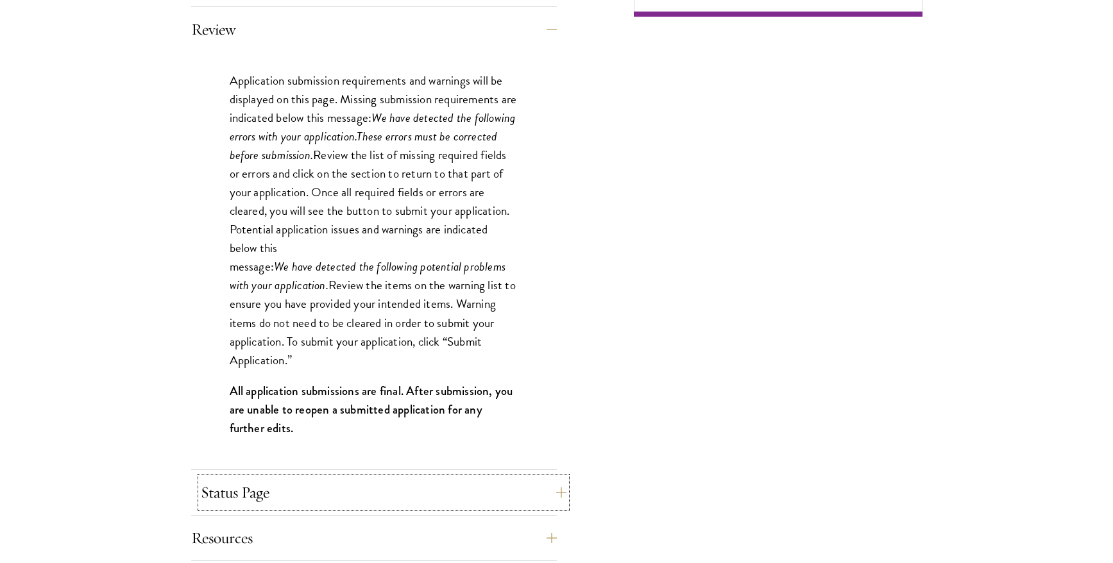
click at [309, 484] on button "Status Page" at bounding box center [384, 492] width 366 height 31
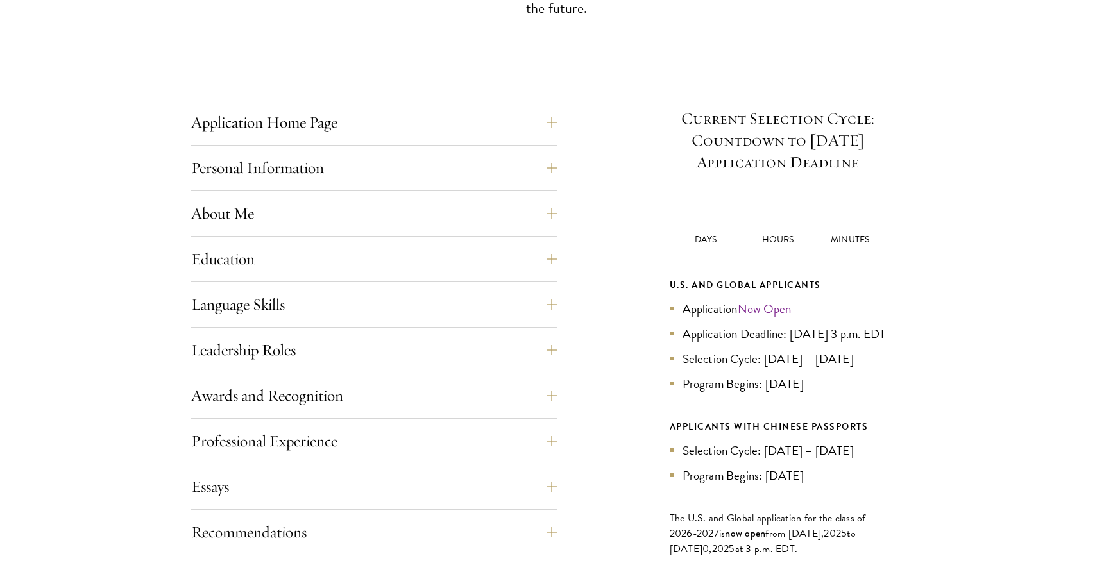
scroll to position [803, 0]
click at [412, 170] on button "Personal Information" at bounding box center [384, 168] width 366 height 31
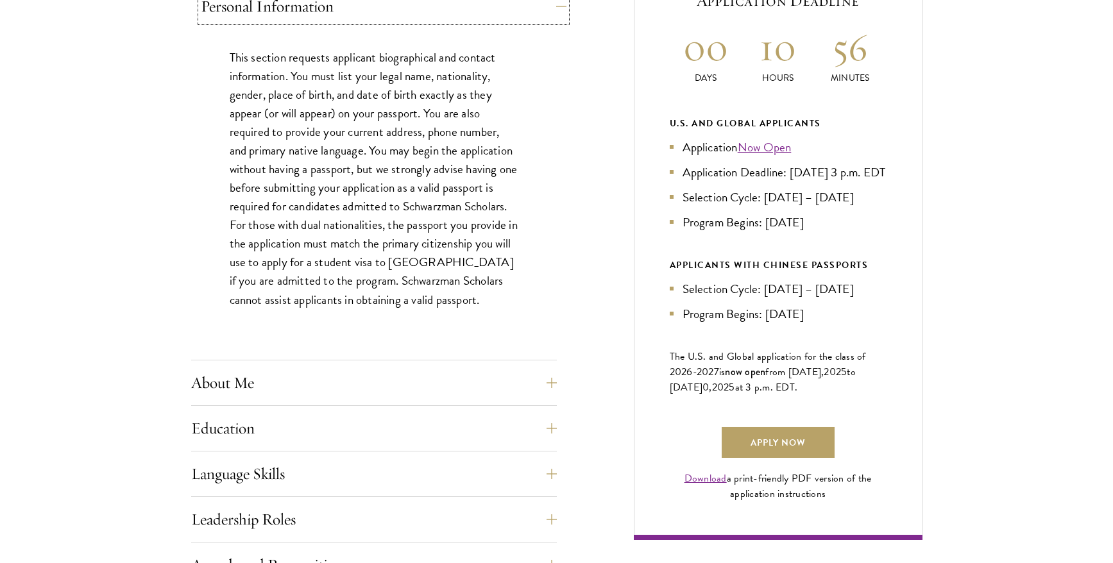
scroll to position [629, 0]
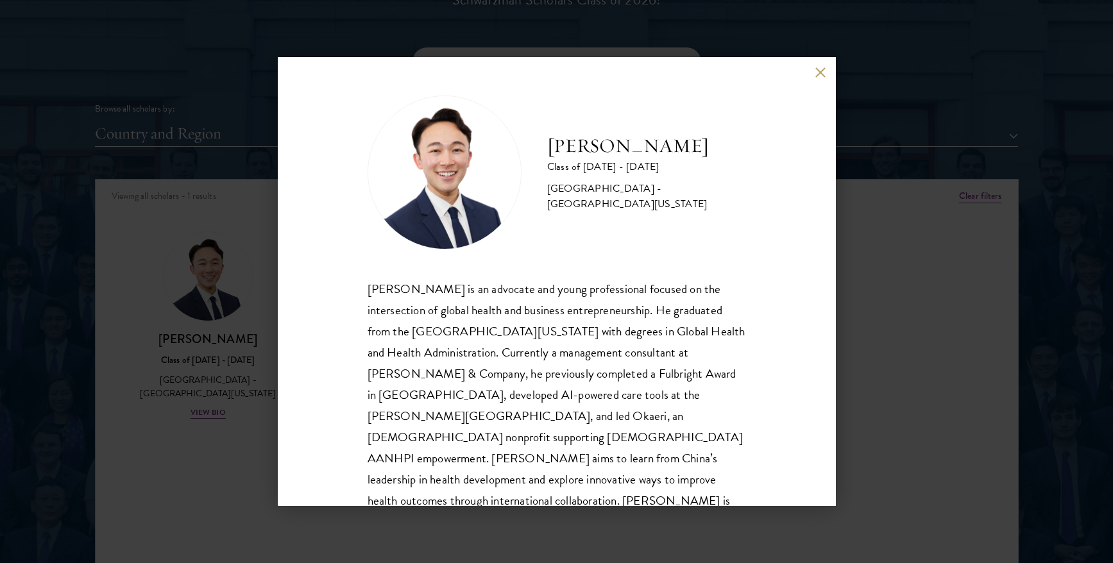
scroll to position [22, 0]
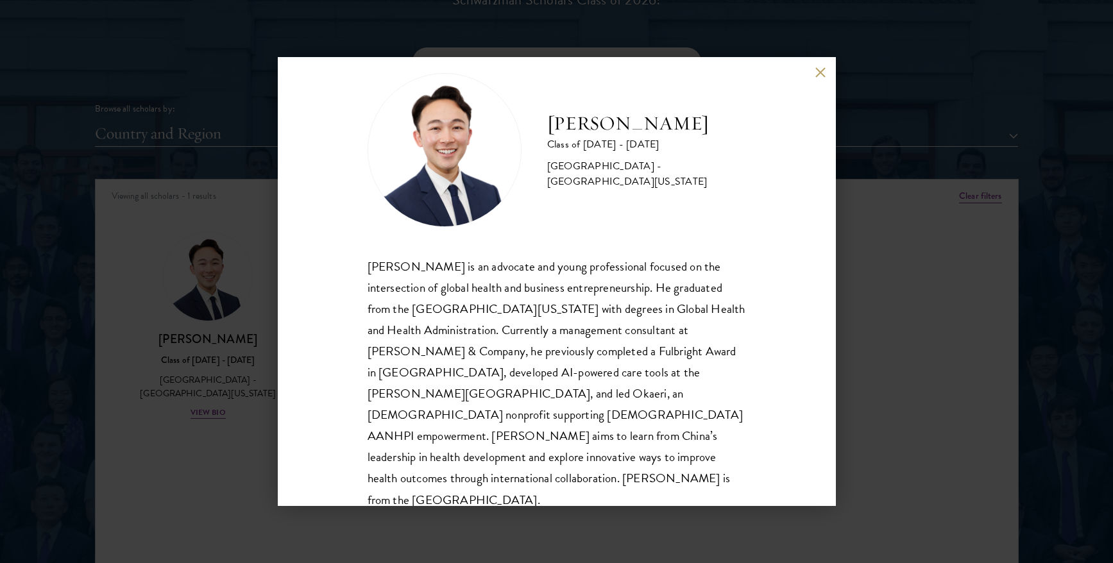
click at [815, 74] on button at bounding box center [820, 72] width 11 height 11
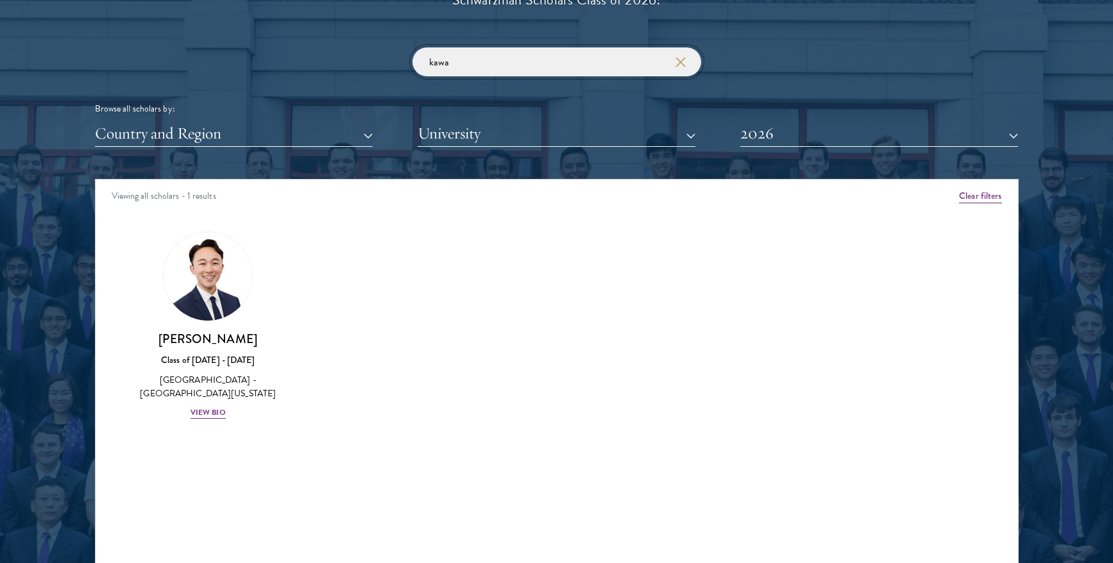
click at [596, 59] on input "kawa" at bounding box center [556, 61] width 289 height 29
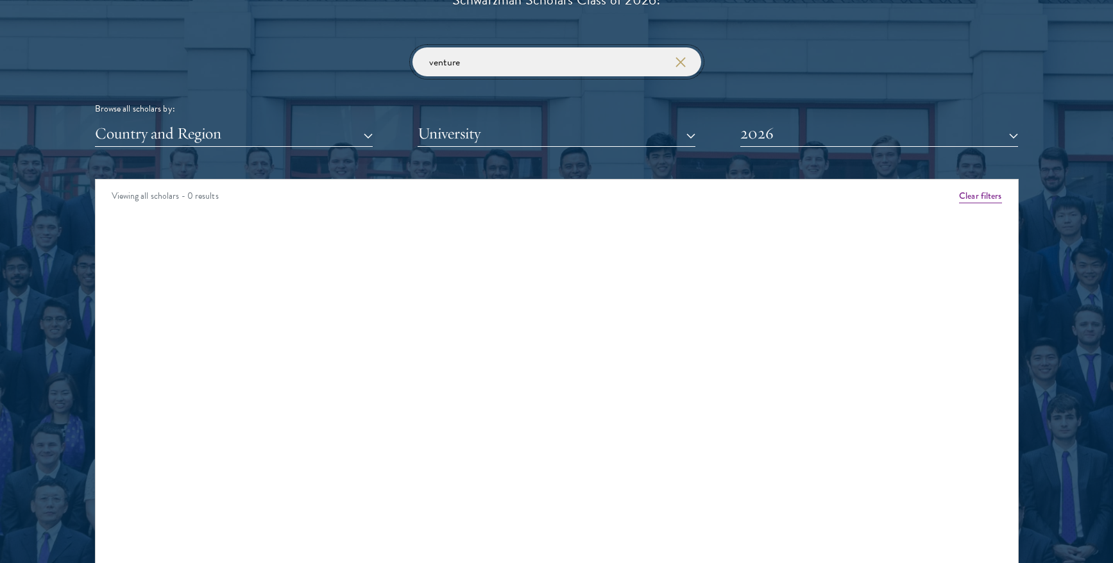
type input "venture"
click button "submit" at bounding box center [0, 0] width 0 height 0
click at [679, 60] on use "button" at bounding box center [681, 62] width 18 height 18
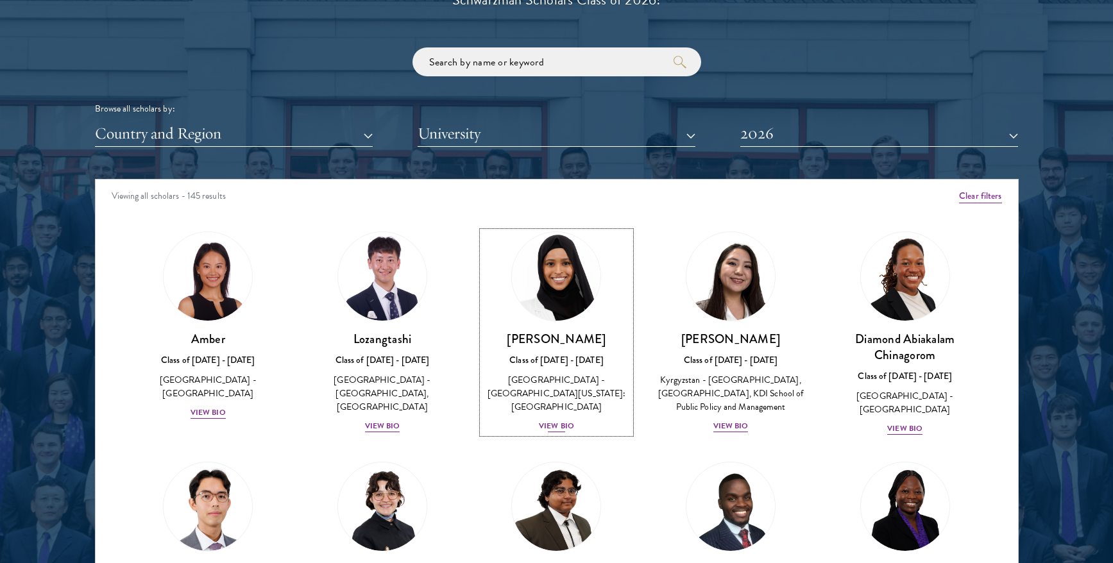
click at [552, 420] on div "View Bio" at bounding box center [556, 426] width 35 height 12
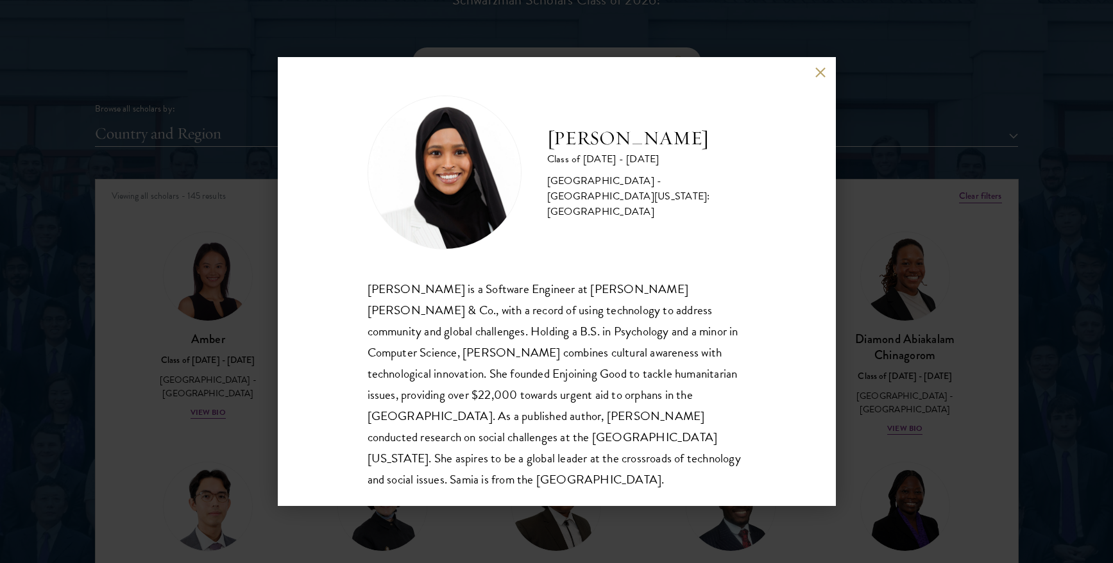
click at [930, 365] on div "[PERSON_NAME] Class of [DATE] - [DATE] [GEOGRAPHIC_DATA] - [GEOGRAPHIC_DATA][US…" at bounding box center [556, 281] width 1113 height 563
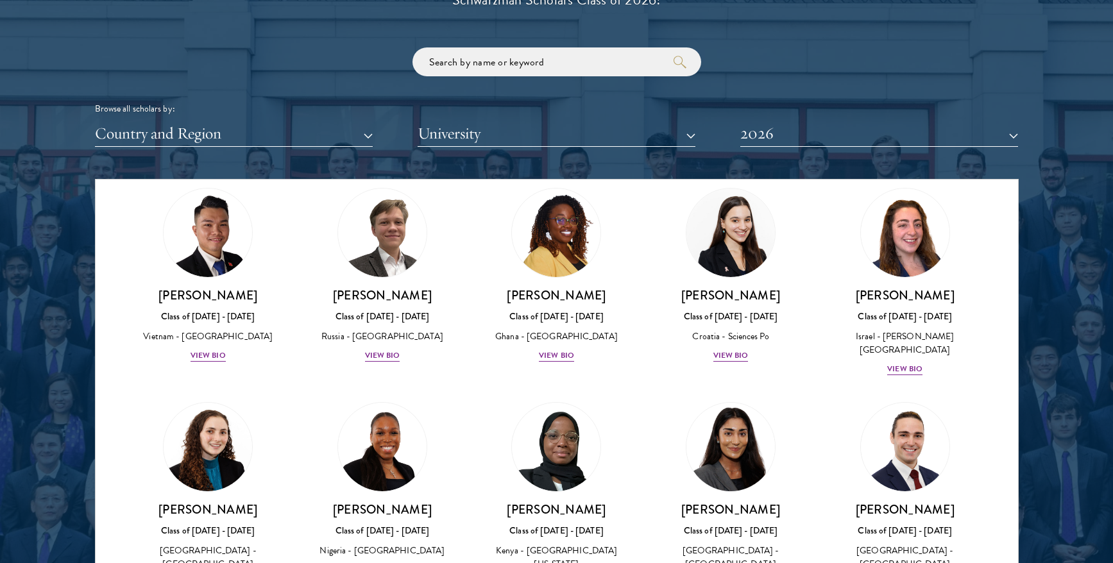
scroll to position [4839, 0]
